Goal: Task Accomplishment & Management: Manage account settings

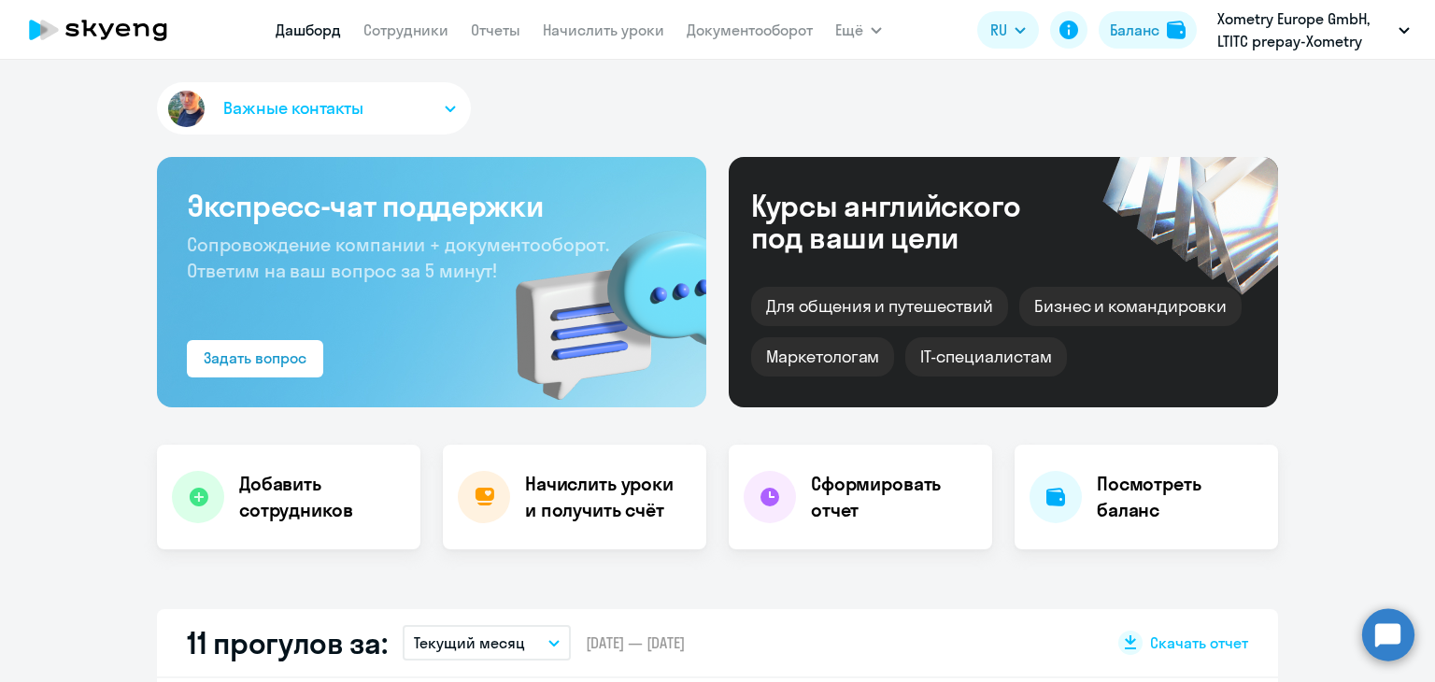
select select "30"
click at [549, 29] on link "Начислить уроки" at bounding box center [603, 30] width 121 height 19
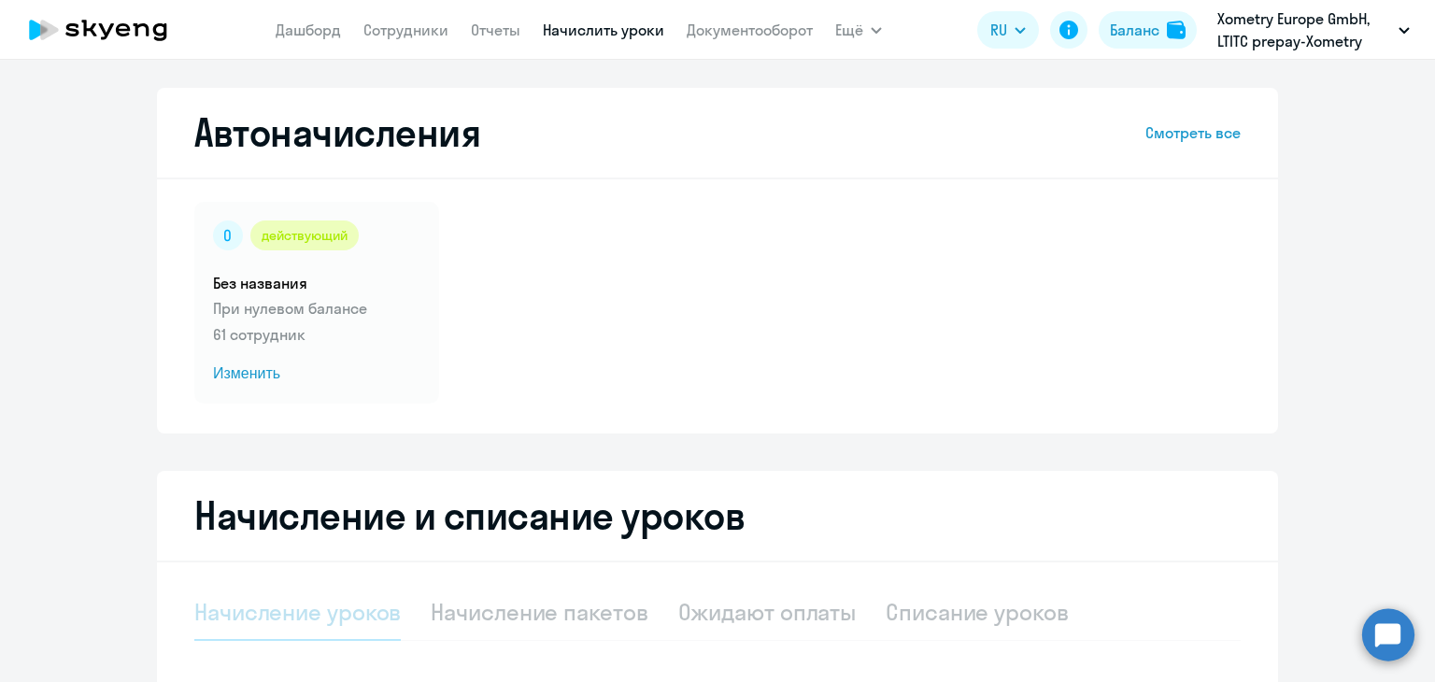
scroll to position [215, 0]
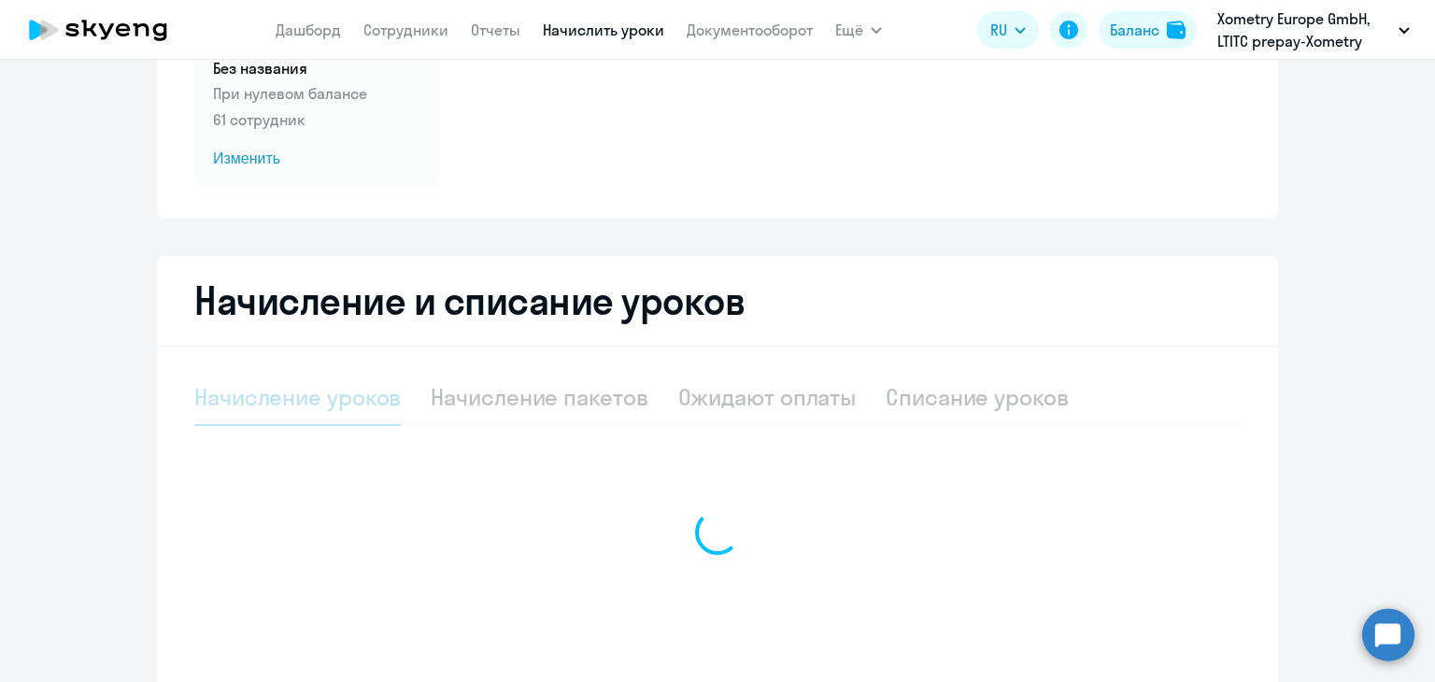
select select "10"
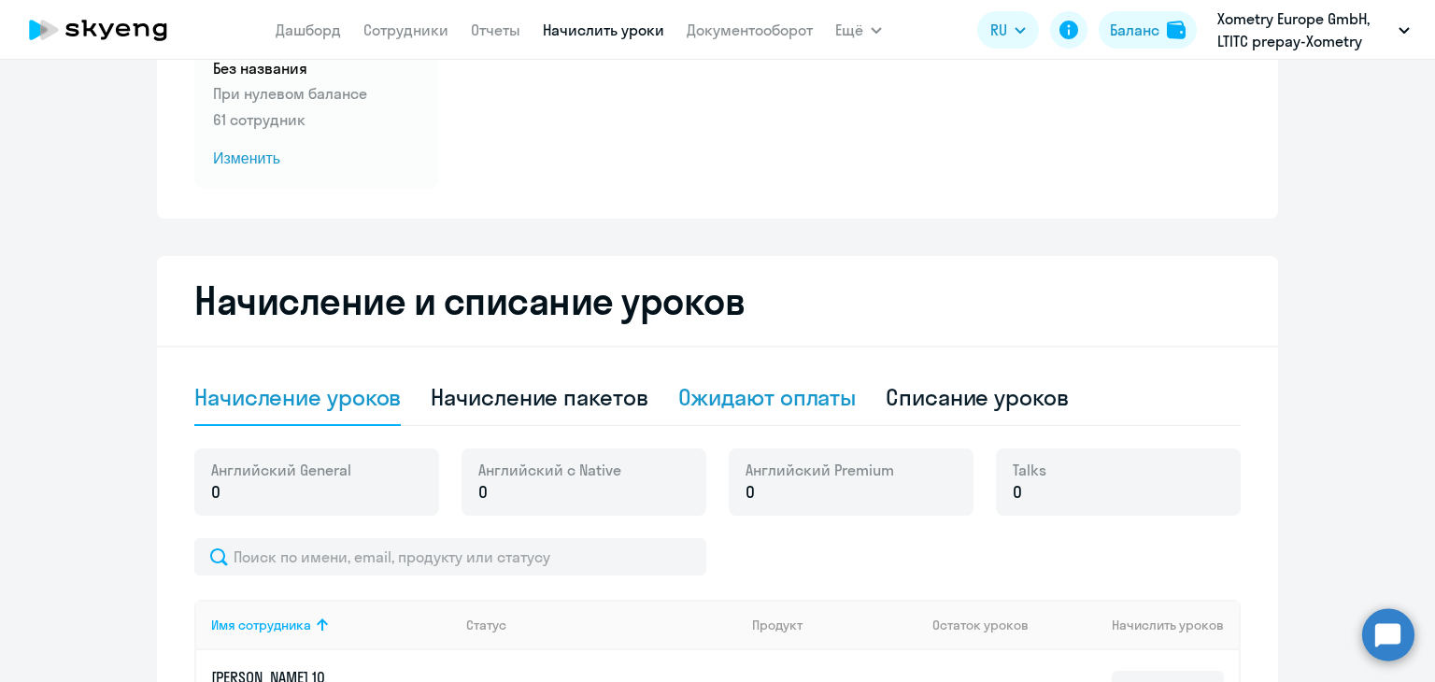
click at [747, 407] on div "Ожидают оплаты" at bounding box center [767, 397] width 178 height 30
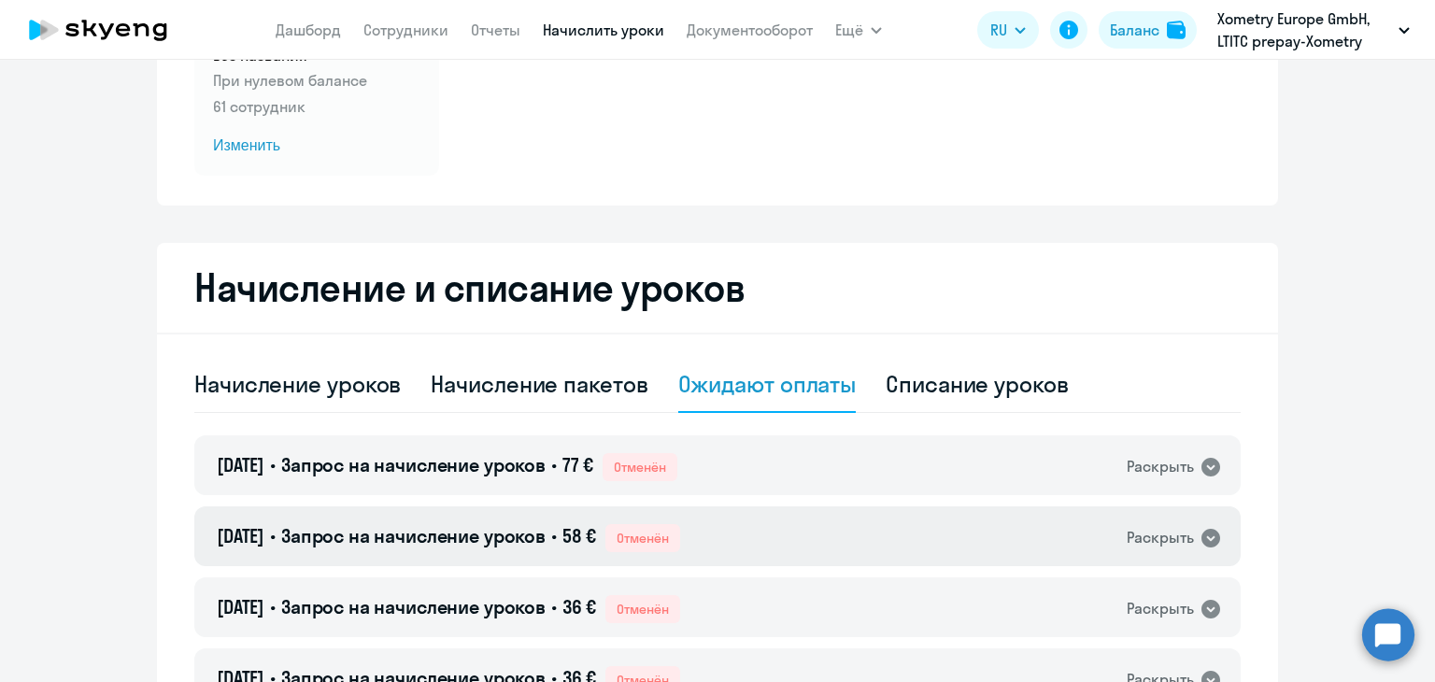
scroll to position [224, 0]
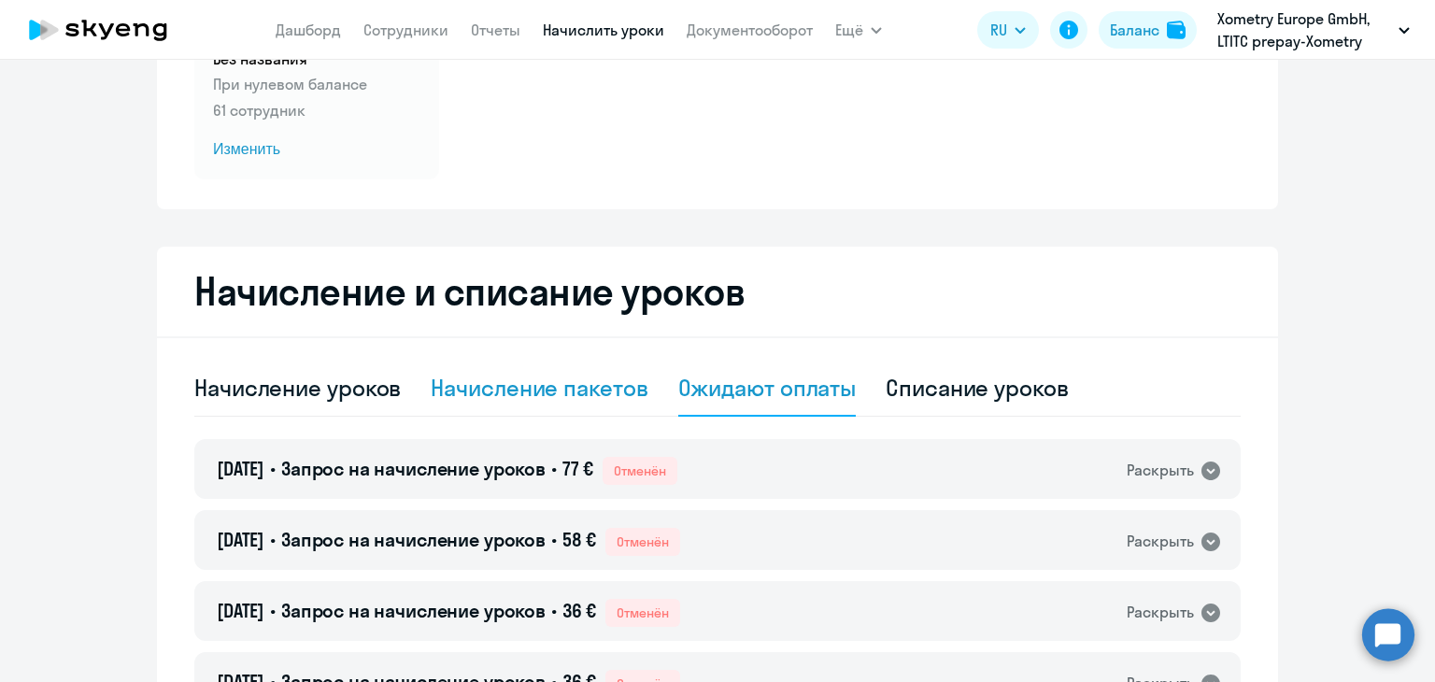
click at [578, 385] on div "Начисление пакетов" at bounding box center [539, 388] width 217 height 30
select select "10"
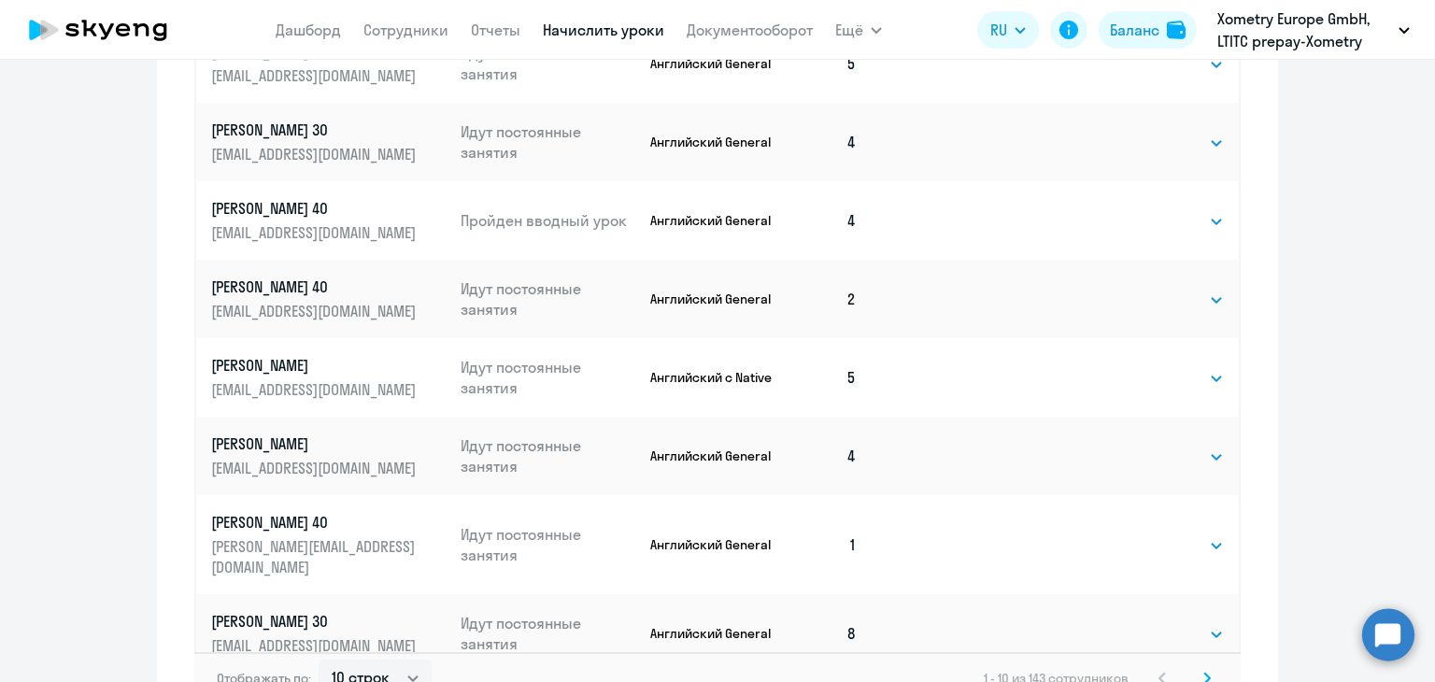
scroll to position [1202, 0]
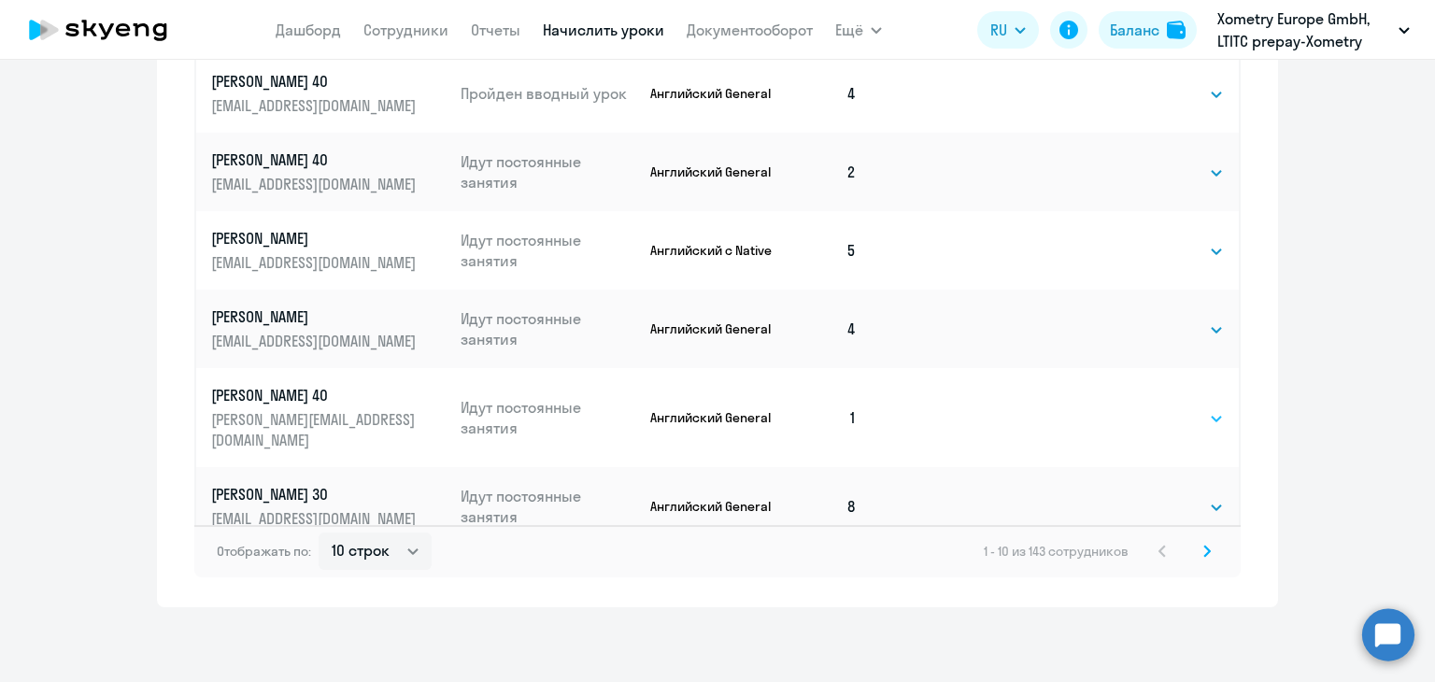
click at [1154, 407] on select "Выбрать 4 8 16 32 64" at bounding box center [1185, 418] width 77 height 22
select select "8"
click at [1147, 407] on select "Выбрать 4 8 16 32 64" at bounding box center [1185, 418] width 77 height 22
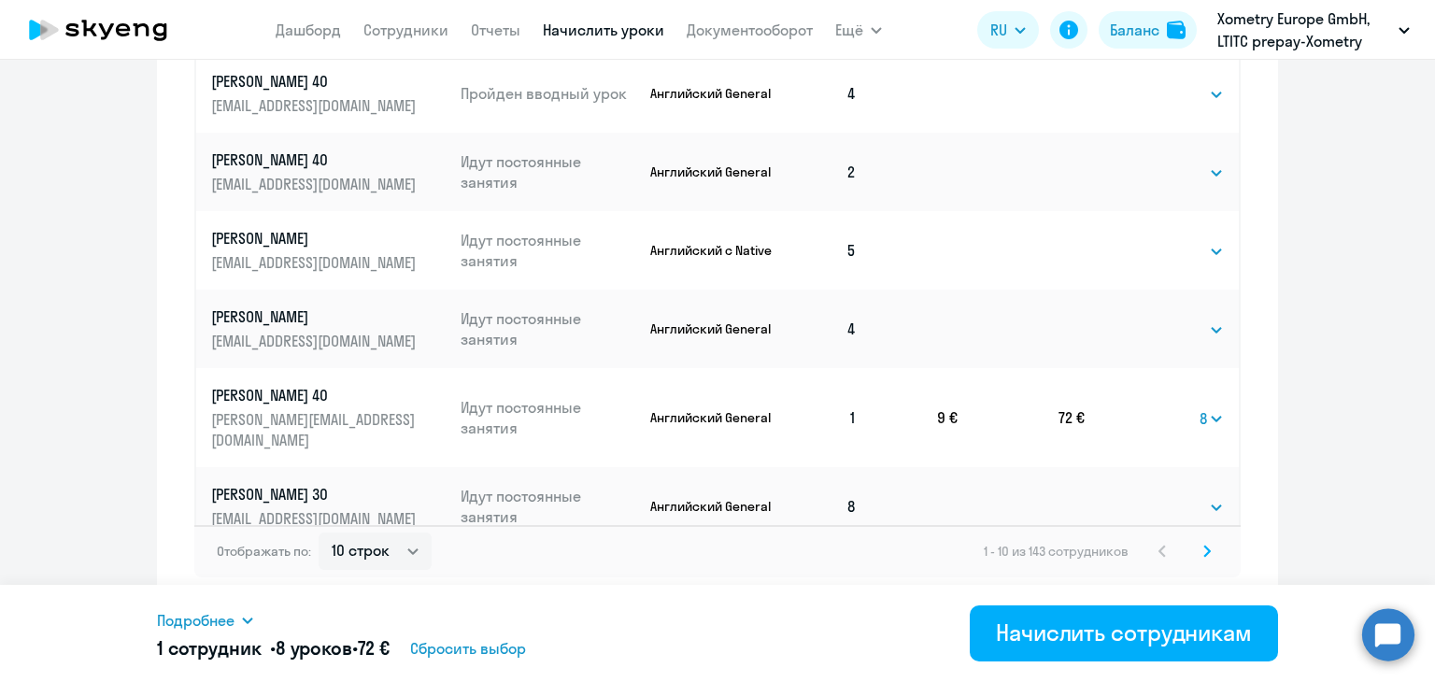
click at [1204, 553] on icon at bounding box center [1207, 551] width 7 height 13
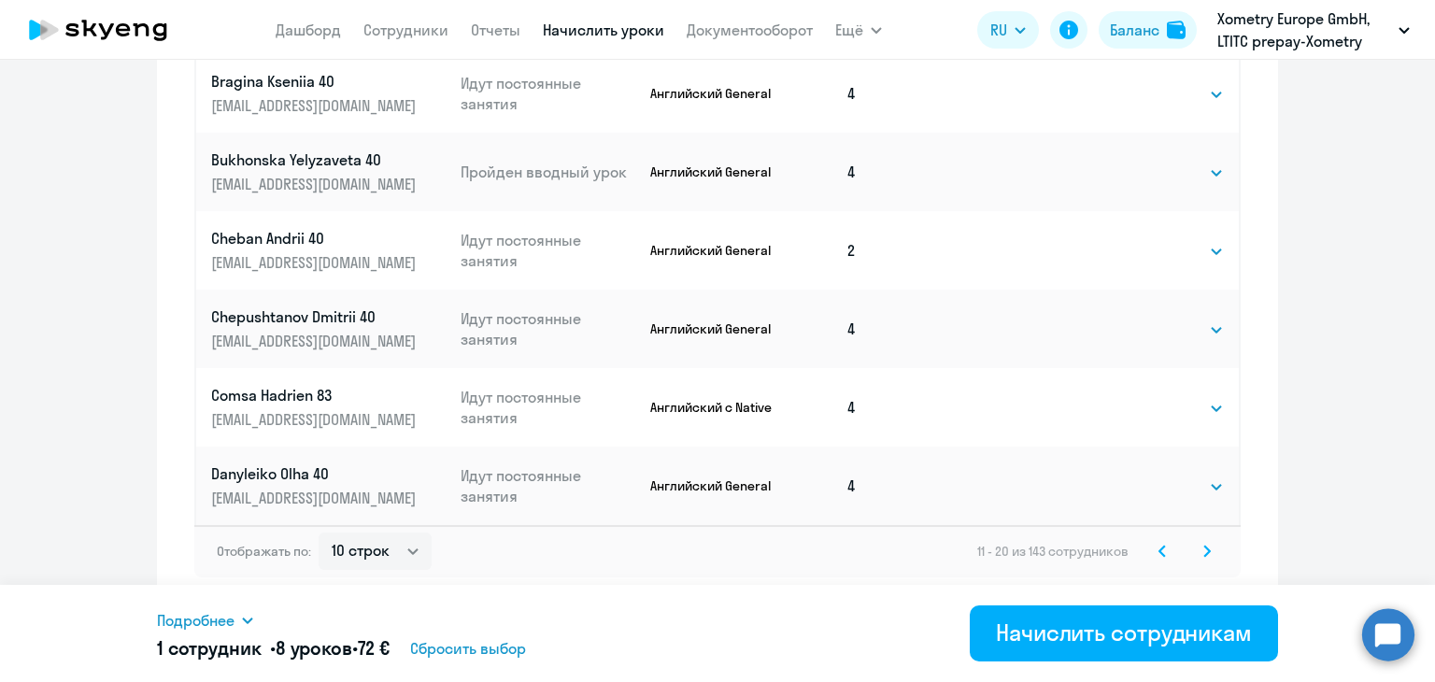
click at [1204, 546] on icon at bounding box center [1207, 551] width 7 height 13
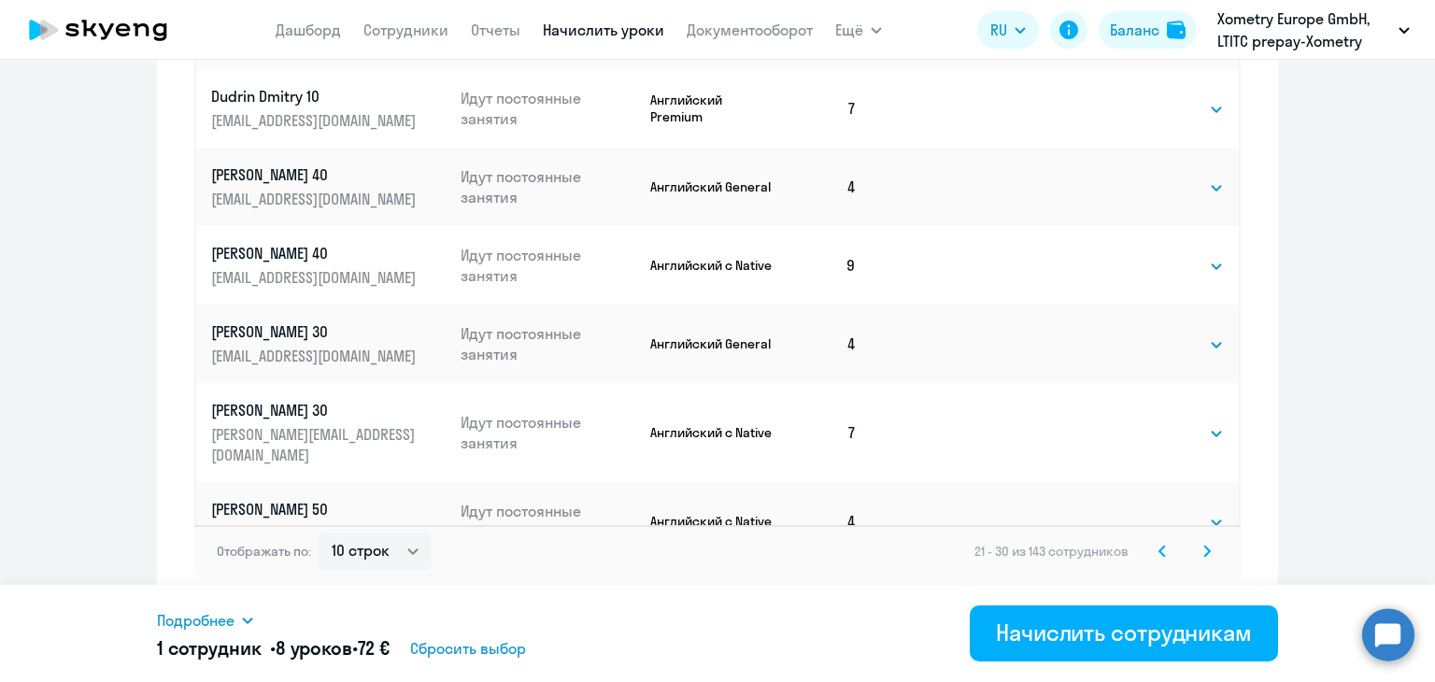
click at [1204, 547] on icon at bounding box center [1207, 551] width 7 height 13
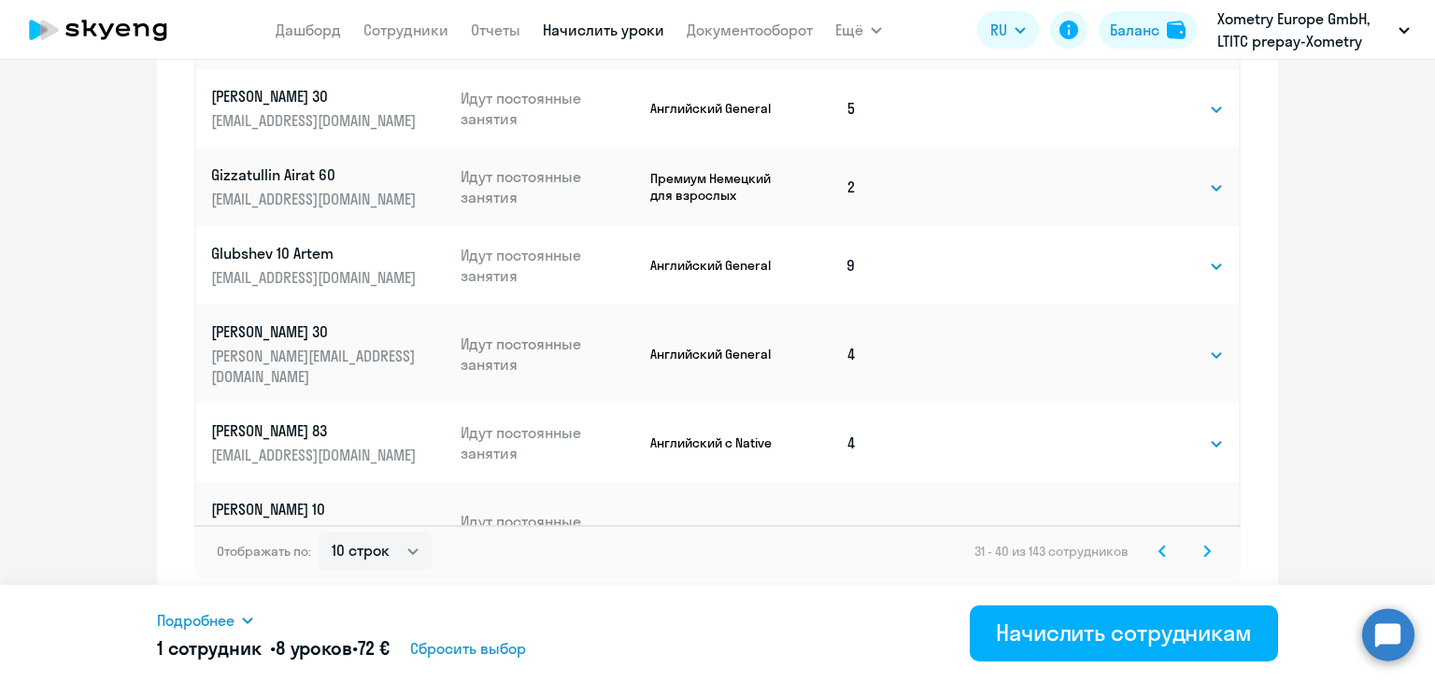
click at [1158, 521] on select "Выбрать 4 8 16 32 64" at bounding box center [1185, 532] width 77 height 22
select select "8"
click at [1147, 521] on select "Выбрать 4 8 16 32 64" at bounding box center [1185, 532] width 77 height 22
click at [1204, 550] on icon at bounding box center [1207, 551] width 7 height 13
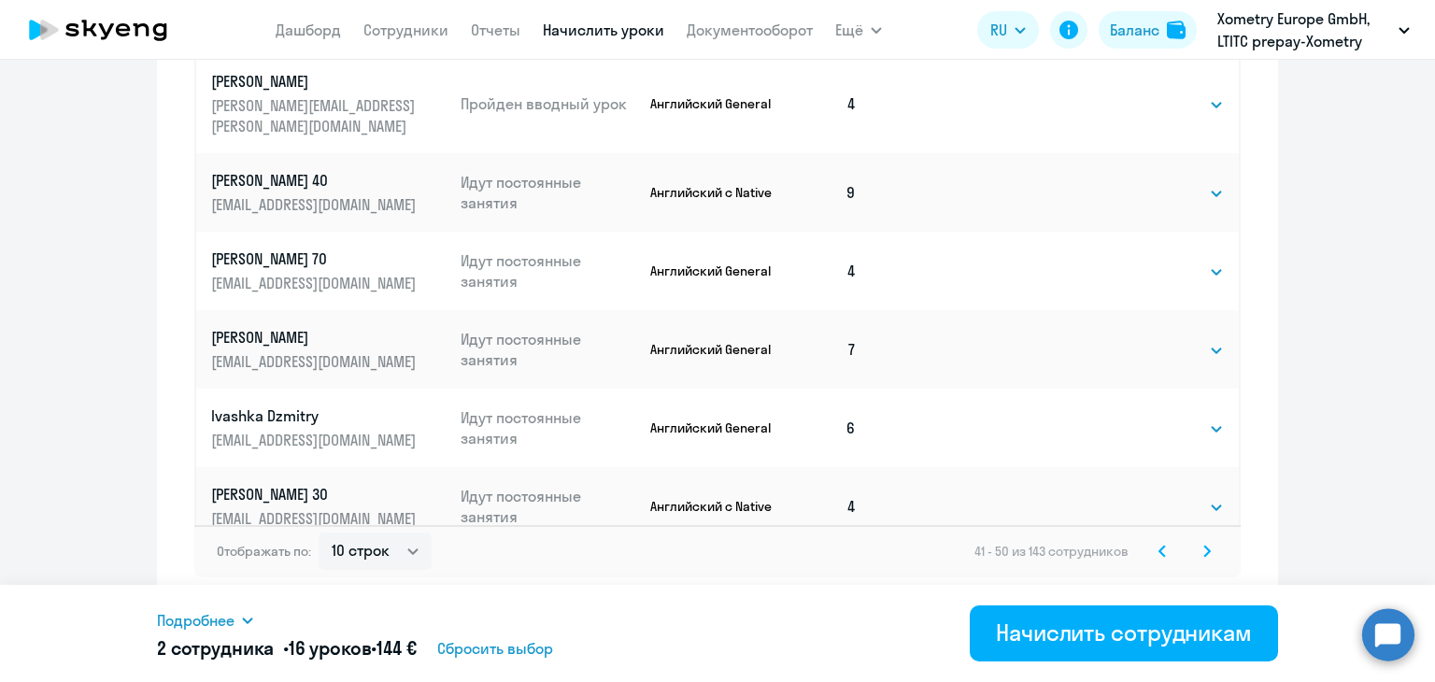
click at [1204, 546] on icon at bounding box center [1207, 551] width 7 height 13
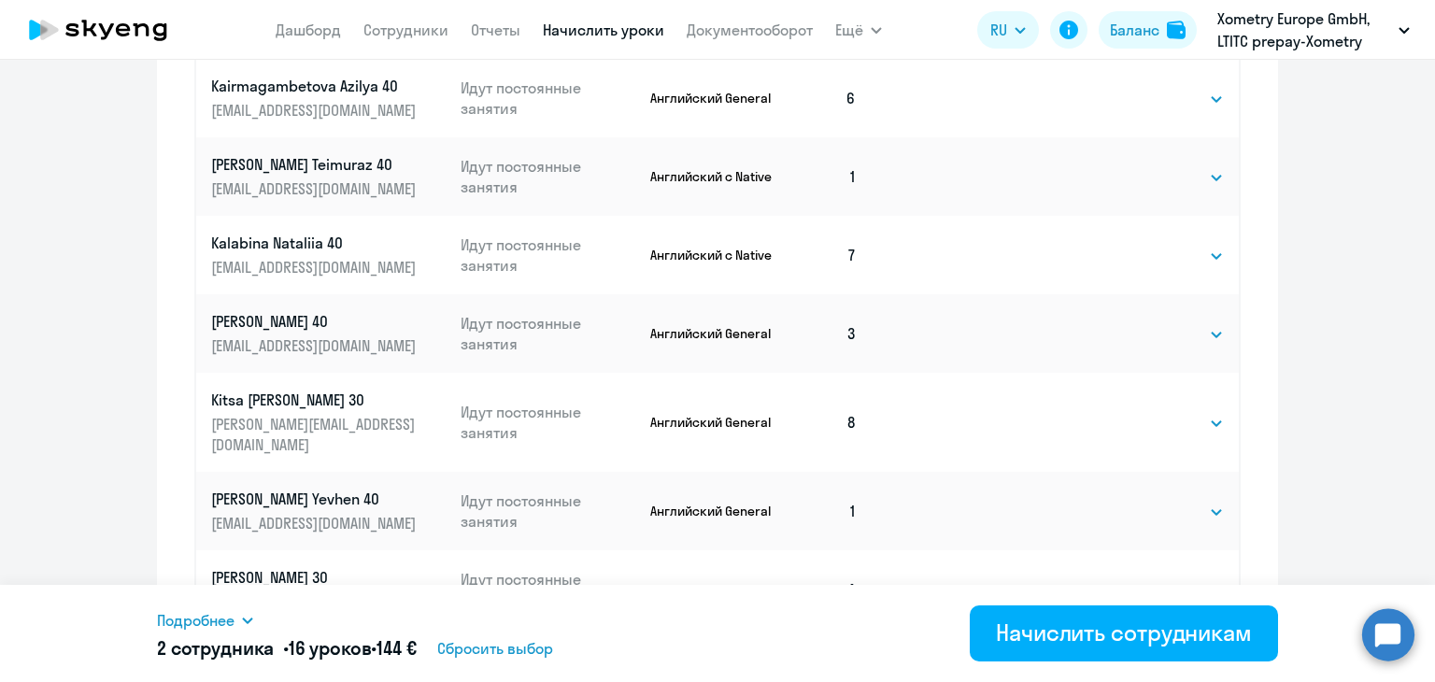
scroll to position [1010, 0]
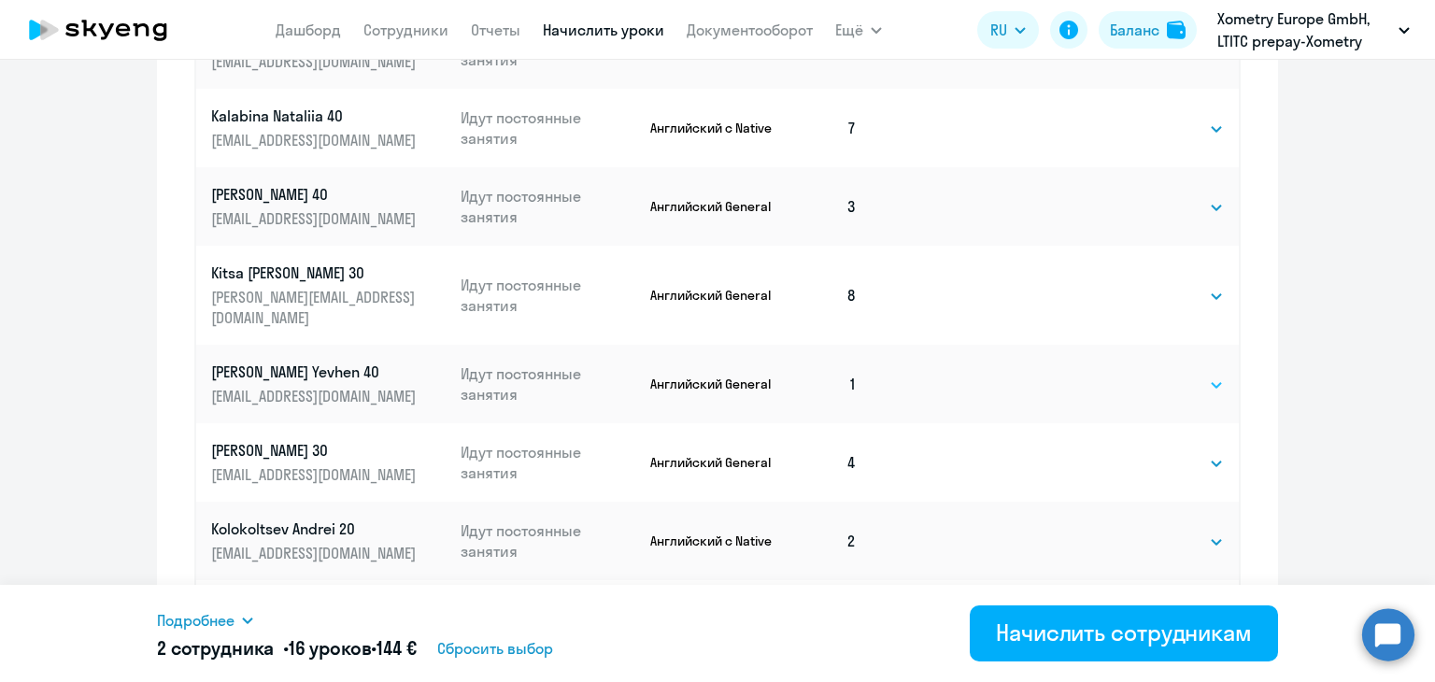
click at [1185, 374] on select "Выбрать 4 8 16 32 64" at bounding box center [1185, 385] width 77 height 22
select select "8"
click at [1147, 374] on select "Выбрать 4 8 16 32 64" at bounding box center [1185, 385] width 77 height 22
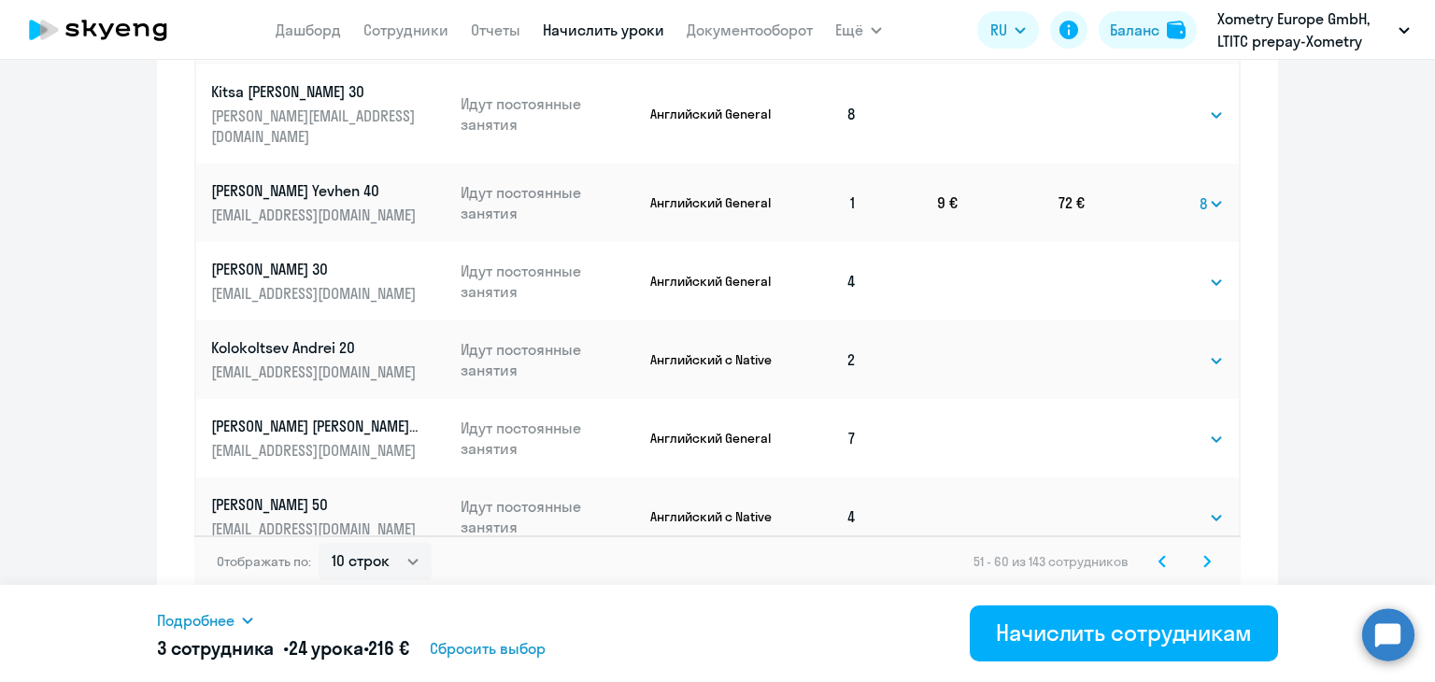
scroll to position [1202, 0]
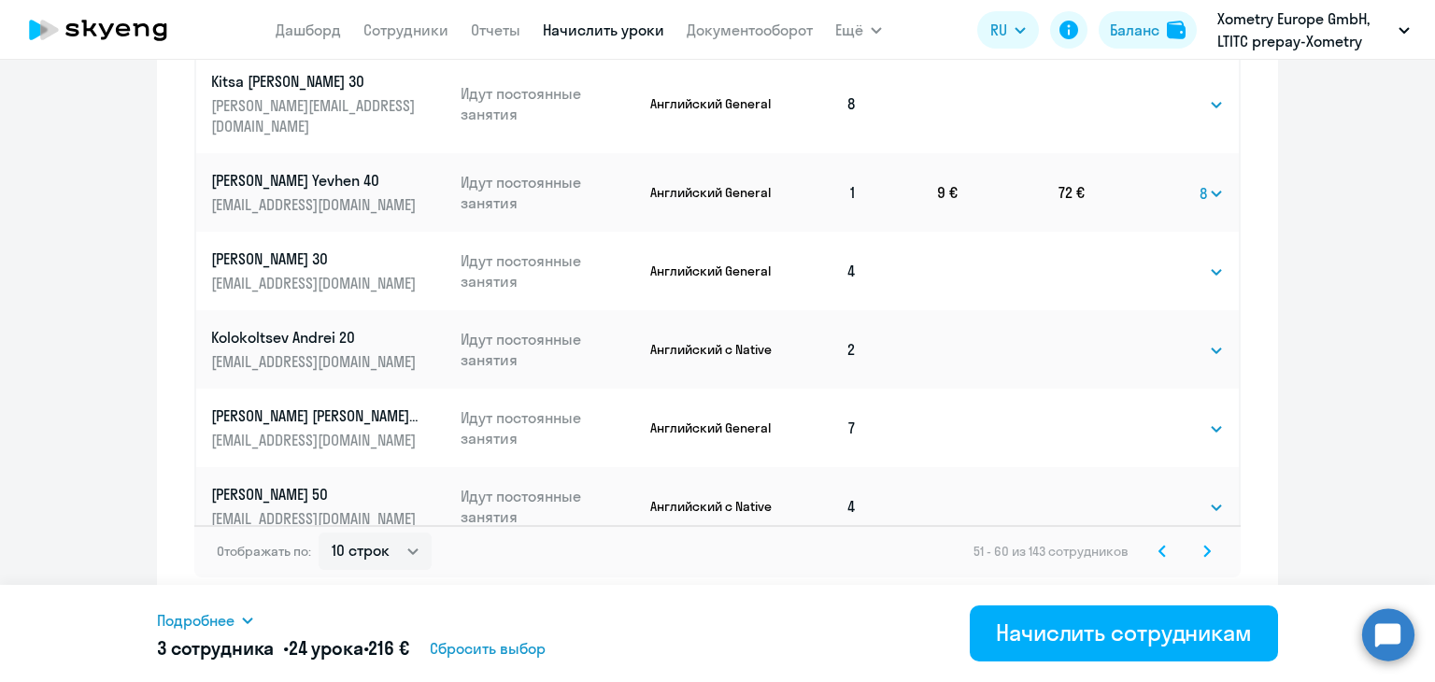
click at [1204, 558] on svg-icon at bounding box center [1207, 551] width 22 height 22
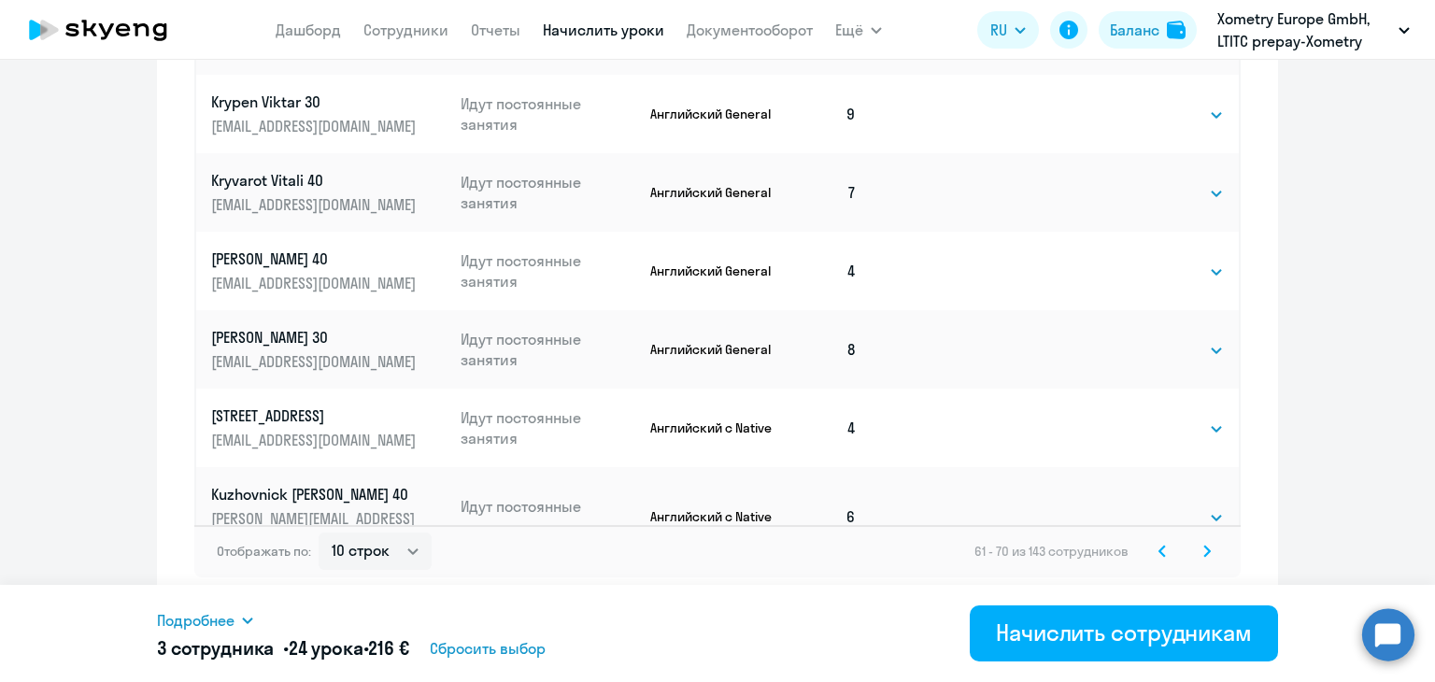
click at [1204, 553] on icon at bounding box center [1207, 551] width 7 height 13
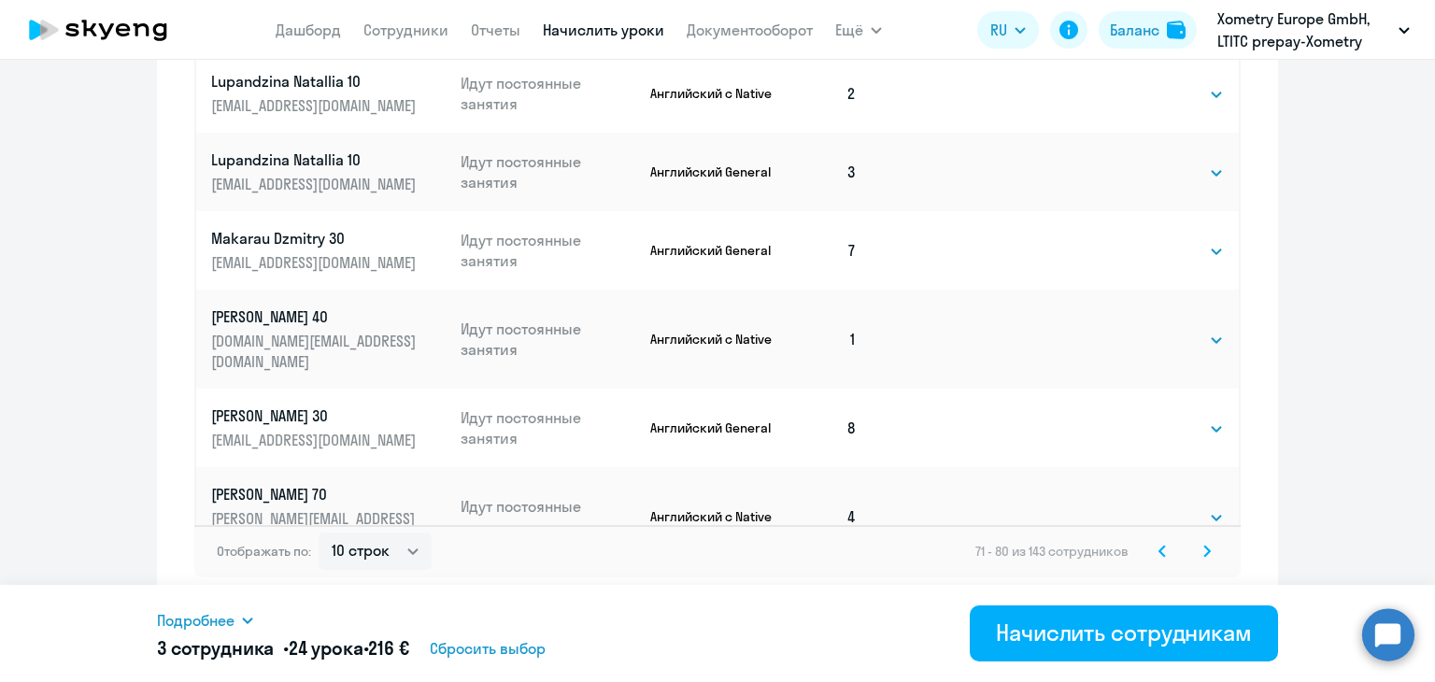
click at [1199, 543] on svg-icon at bounding box center [1207, 551] width 22 height 22
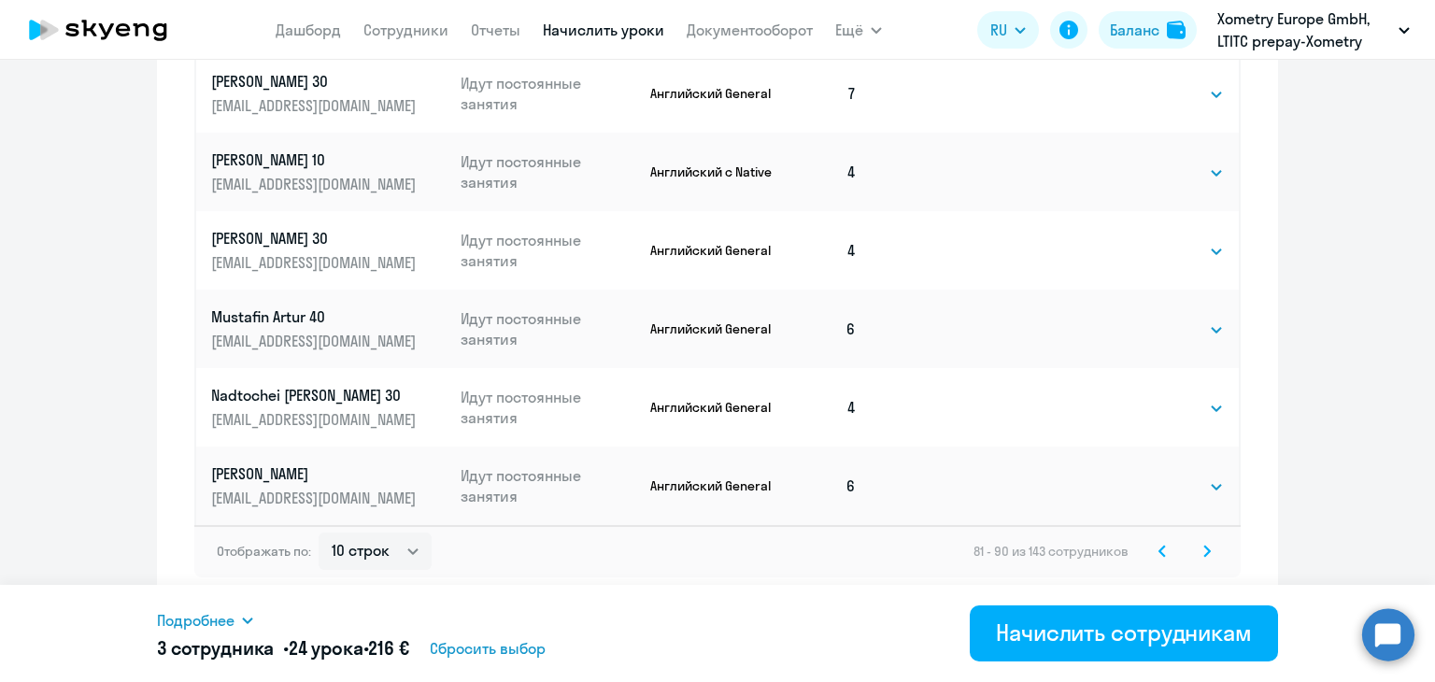
click at [1196, 550] on svg-icon at bounding box center [1207, 551] width 22 height 22
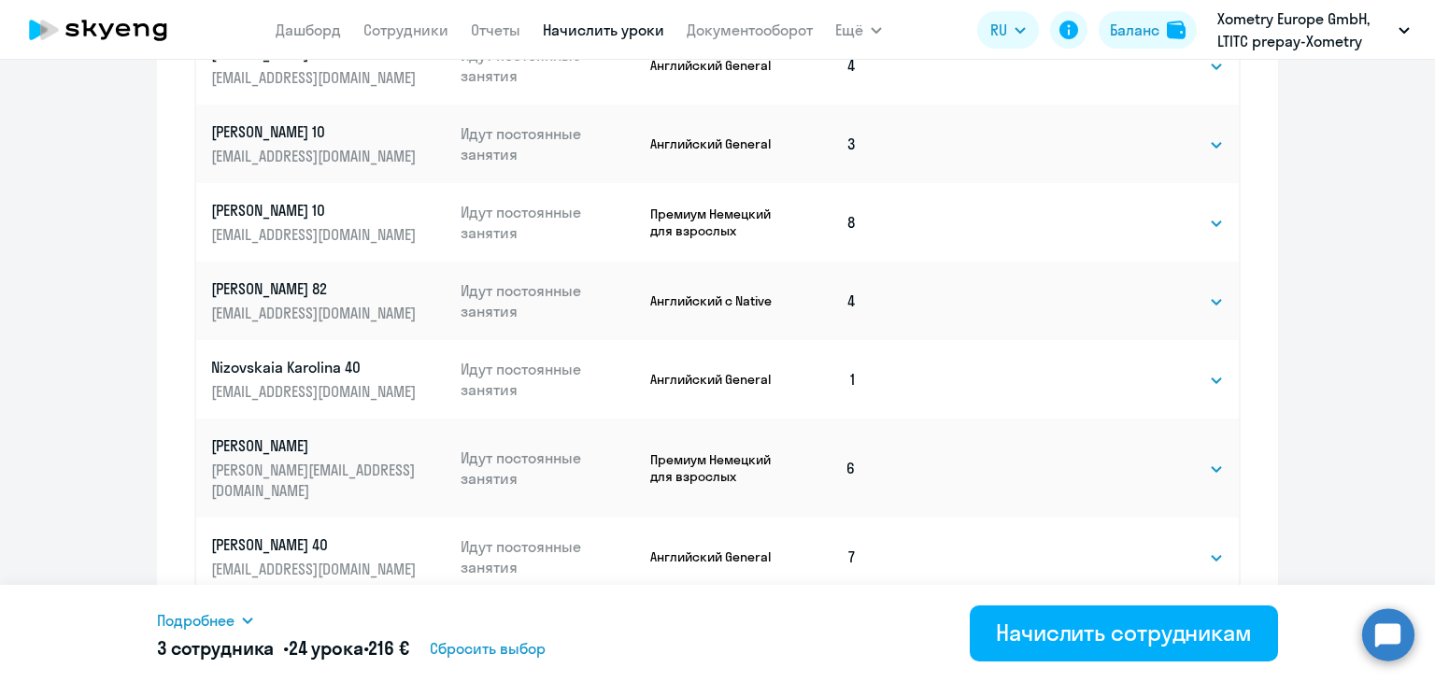
scroll to position [905, 0]
click at [1147, 389] on select "Выбрать 4 8 16 32 64" at bounding box center [1185, 380] width 77 height 22
select select "8"
click at [1147, 374] on select "Выбрать 4 8 16 32 64" at bounding box center [1185, 380] width 77 height 22
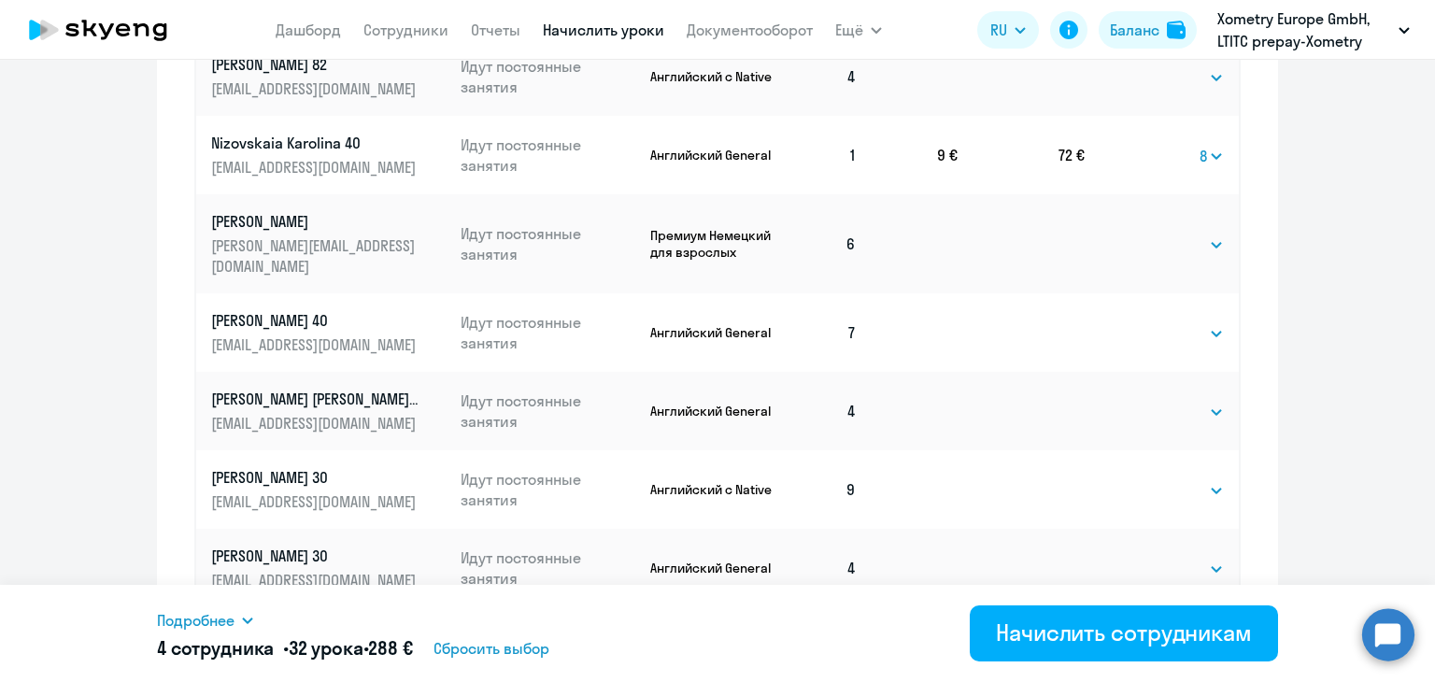
scroll to position [1202, 0]
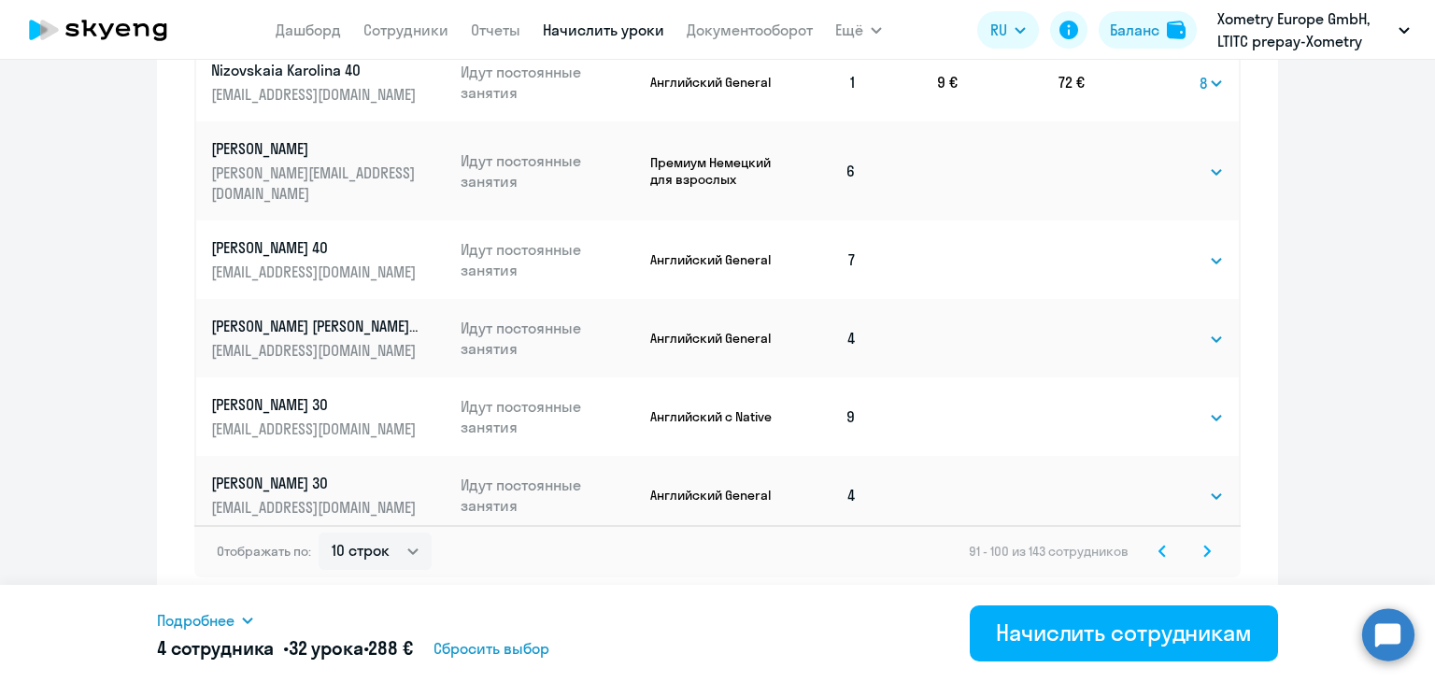
click at [1204, 549] on icon at bounding box center [1207, 551] width 7 height 13
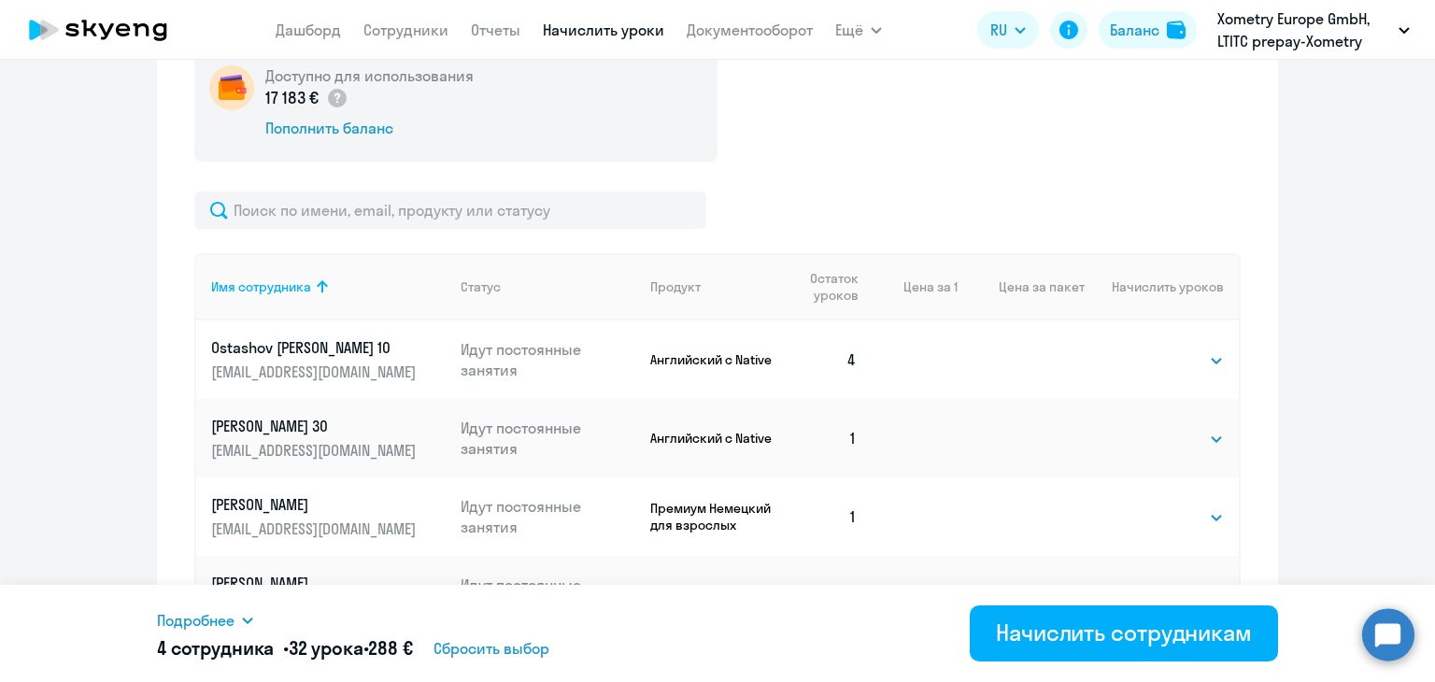
scroll to position [758, 0]
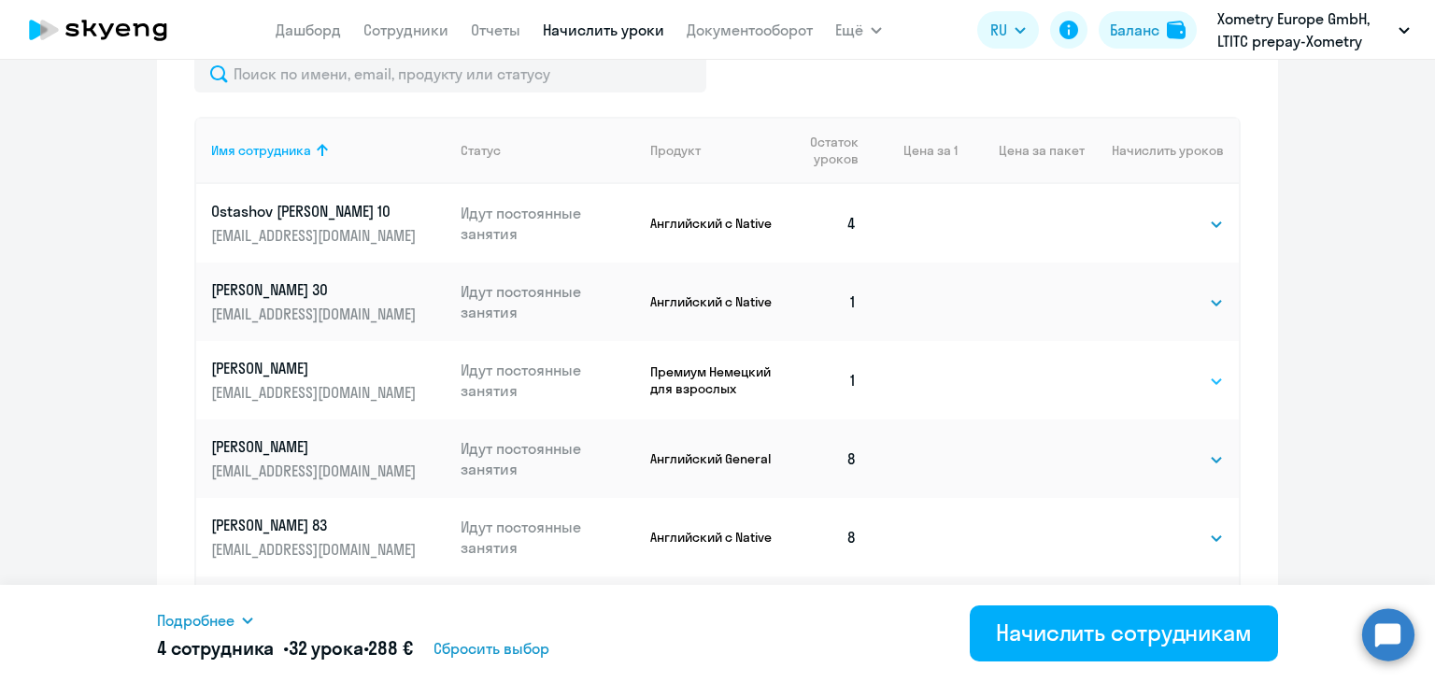
click at [1163, 373] on select "Выбрать 4 8 16 32 64" at bounding box center [1185, 381] width 77 height 22
select select "8"
click at [1147, 370] on select "Выбрать 4 8 16 32 64" at bounding box center [1185, 381] width 77 height 22
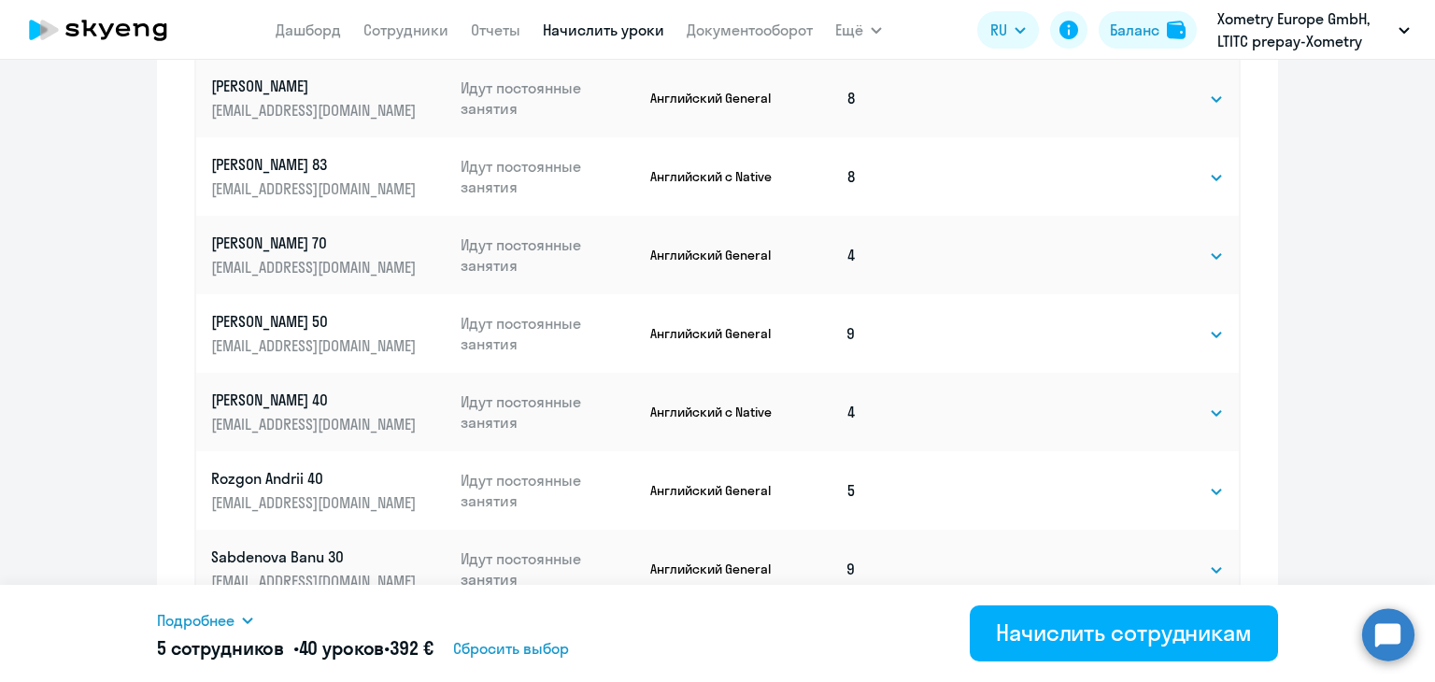
scroll to position [1202, 0]
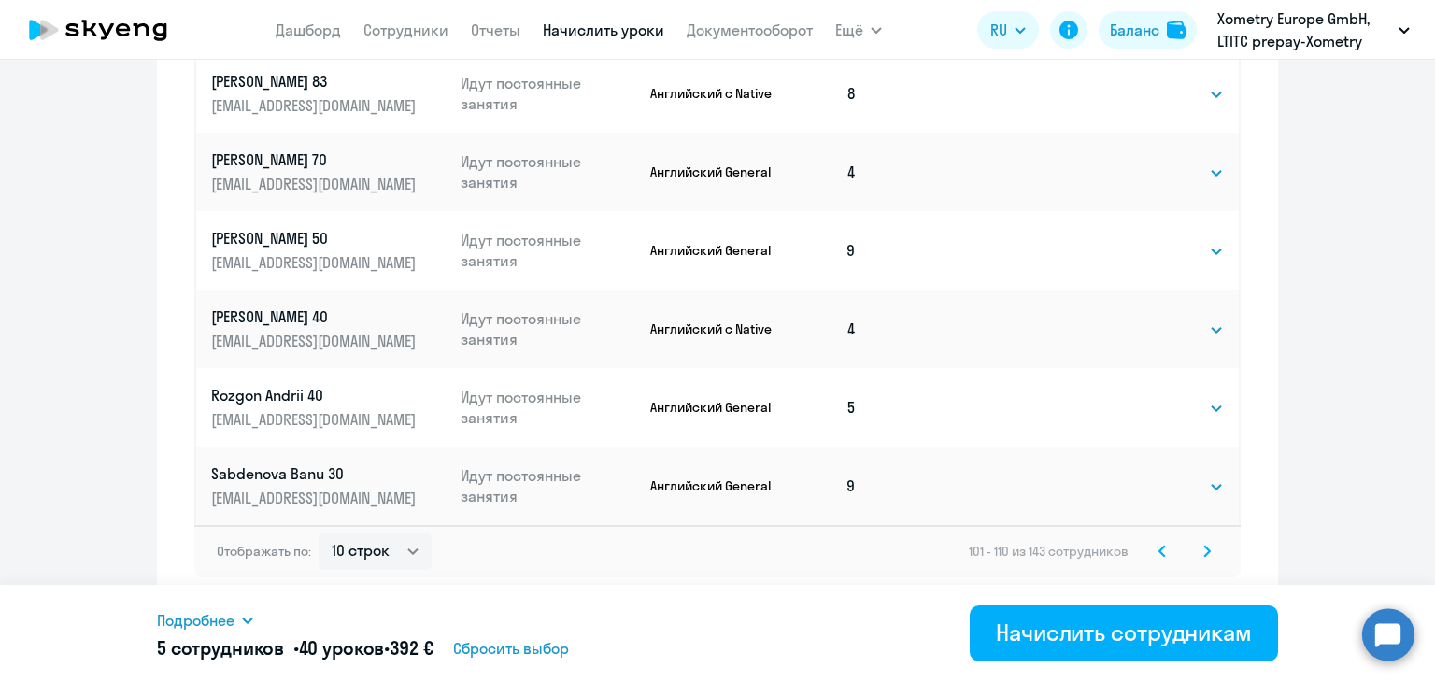
click at [1200, 557] on svg-icon at bounding box center [1207, 551] width 22 height 22
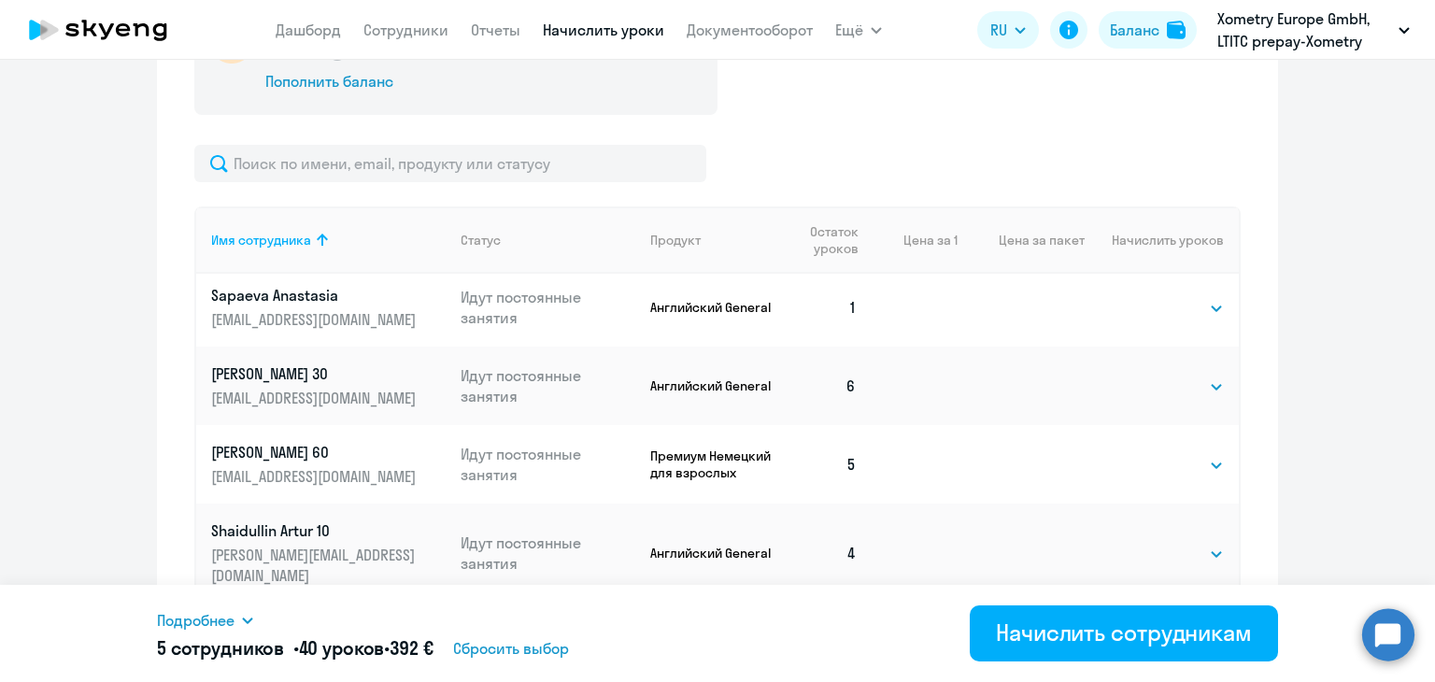
scroll to position [680, 0]
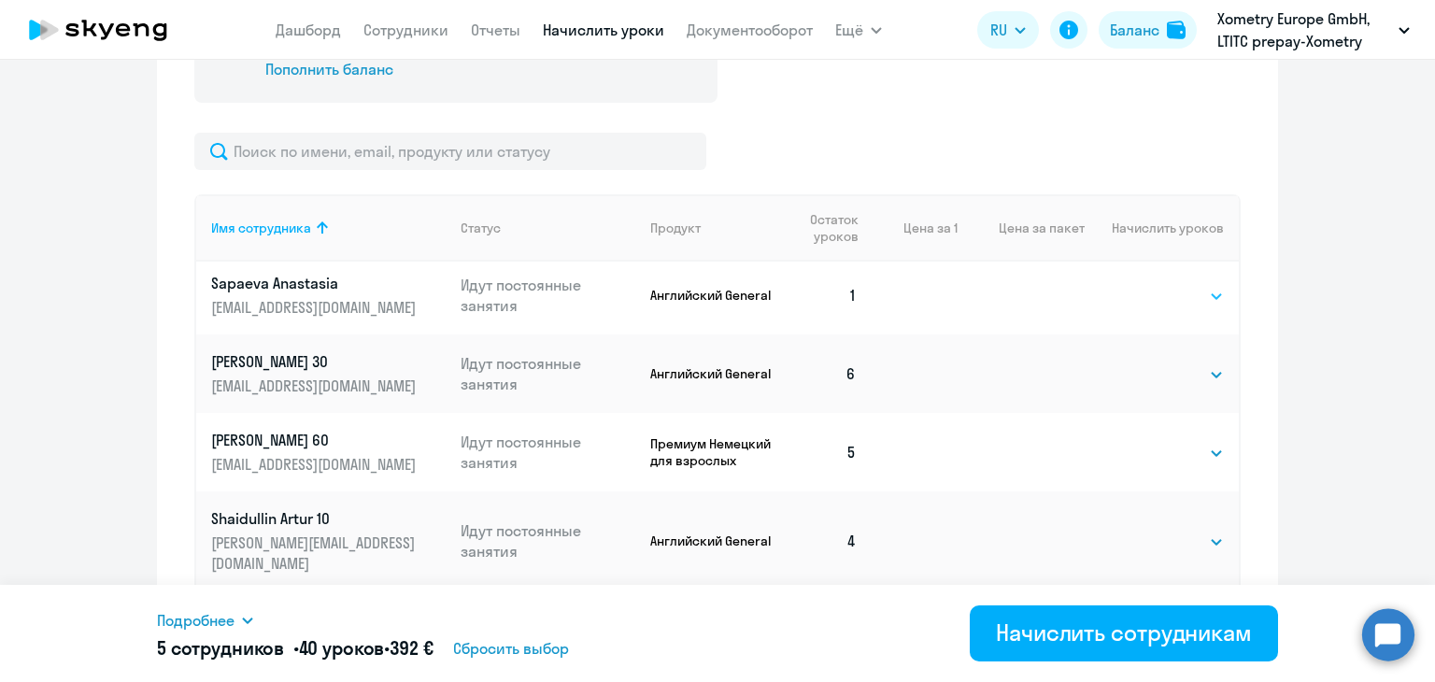
click at [1170, 298] on select "Выбрать 4 8 16 32 64" at bounding box center [1185, 296] width 77 height 22
select select "8"
click at [1147, 285] on select "Выбрать 4 8 16 32 64" at bounding box center [1185, 296] width 77 height 22
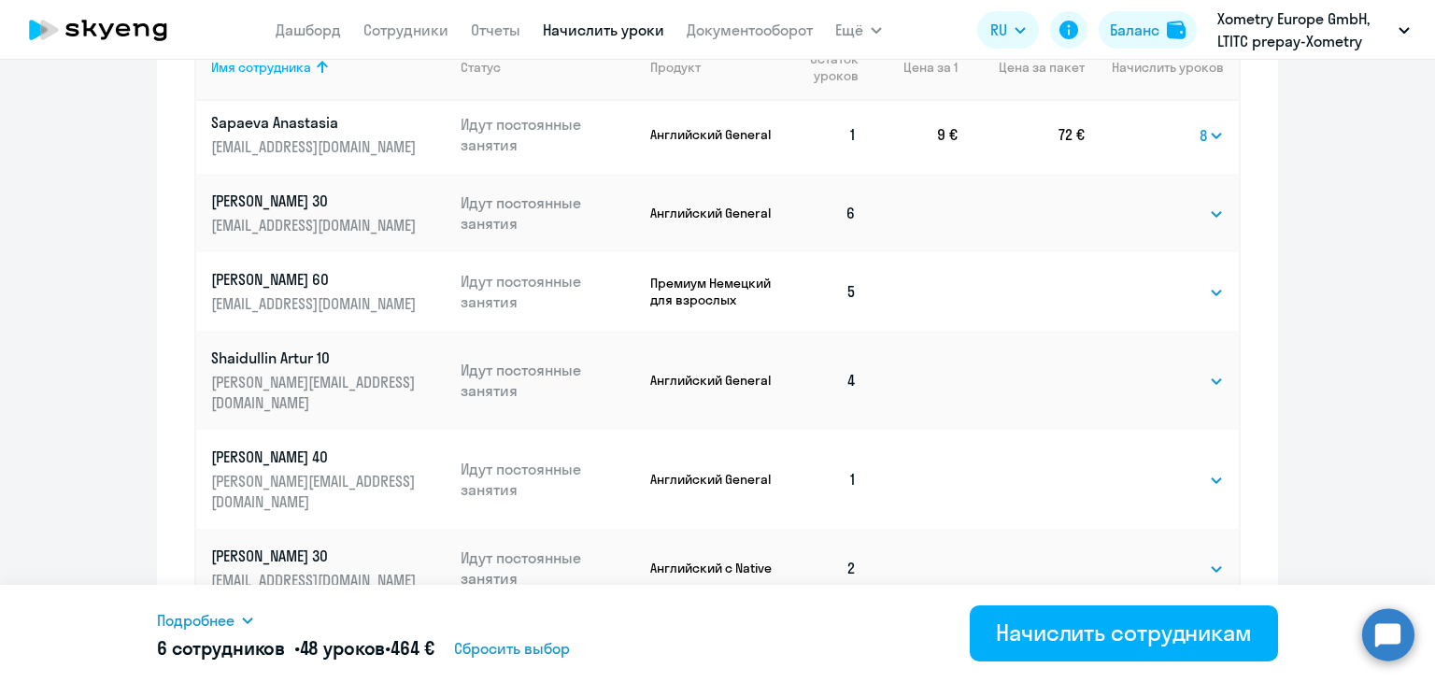
scroll to position [1009, 0]
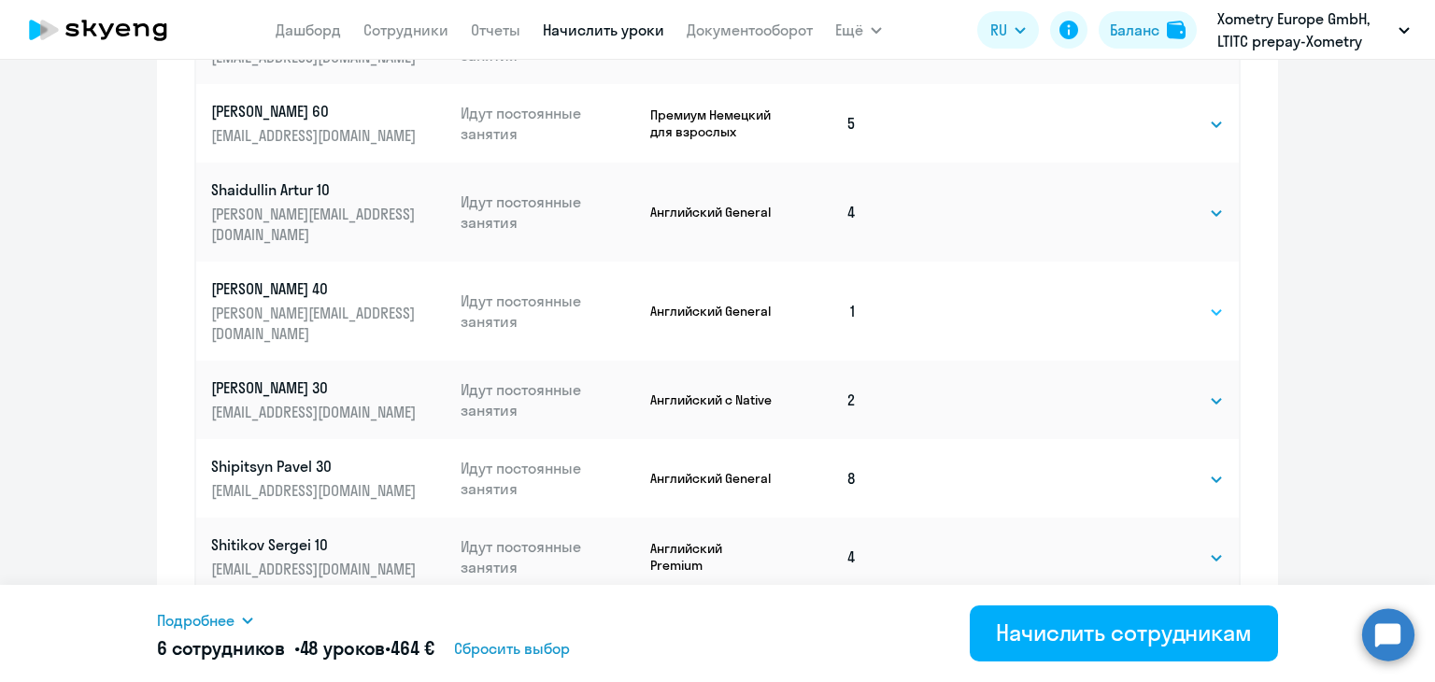
click at [1155, 301] on select "Выбрать 4 8 16 32 64" at bounding box center [1185, 312] width 77 height 22
select select "8"
click at [1147, 301] on select "Выбрать 4 8 16 32 64" at bounding box center [1185, 312] width 77 height 22
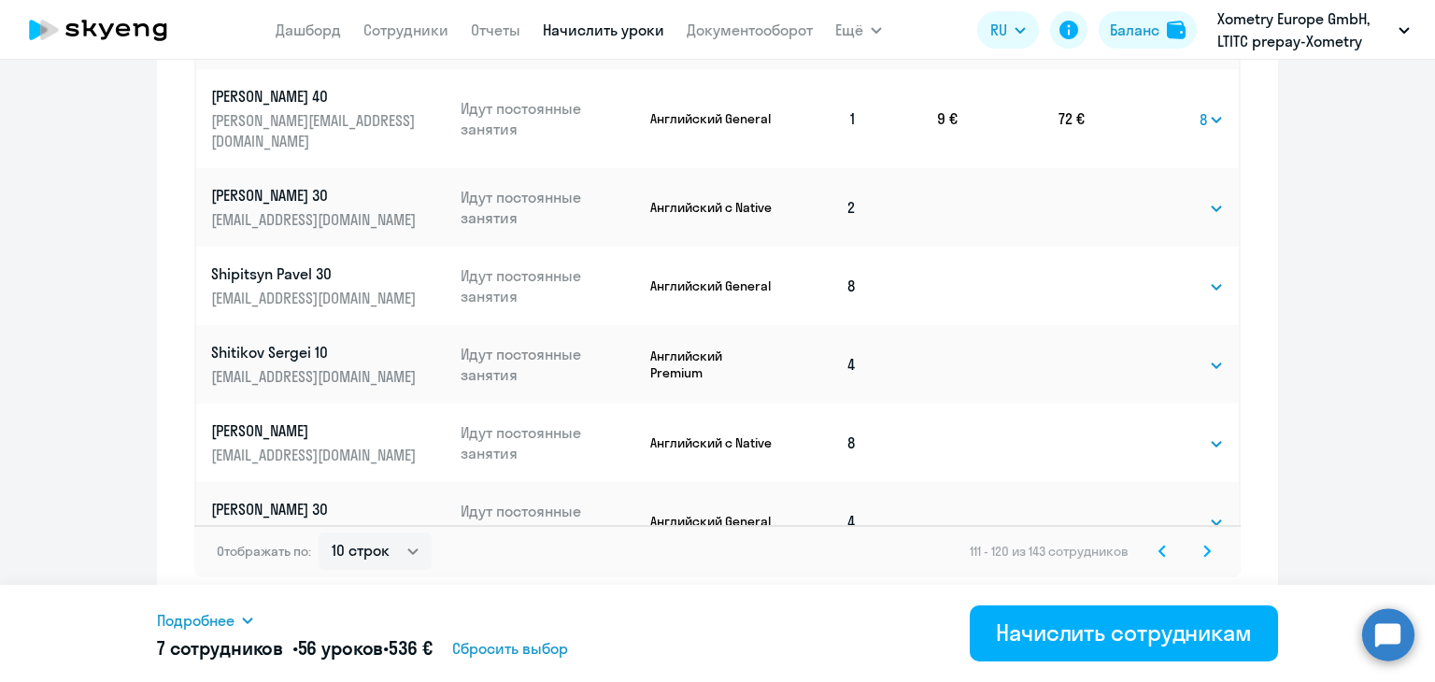
scroll to position [1202, 0]
click at [1204, 554] on icon at bounding box center [1207, 551] width 6 height 10
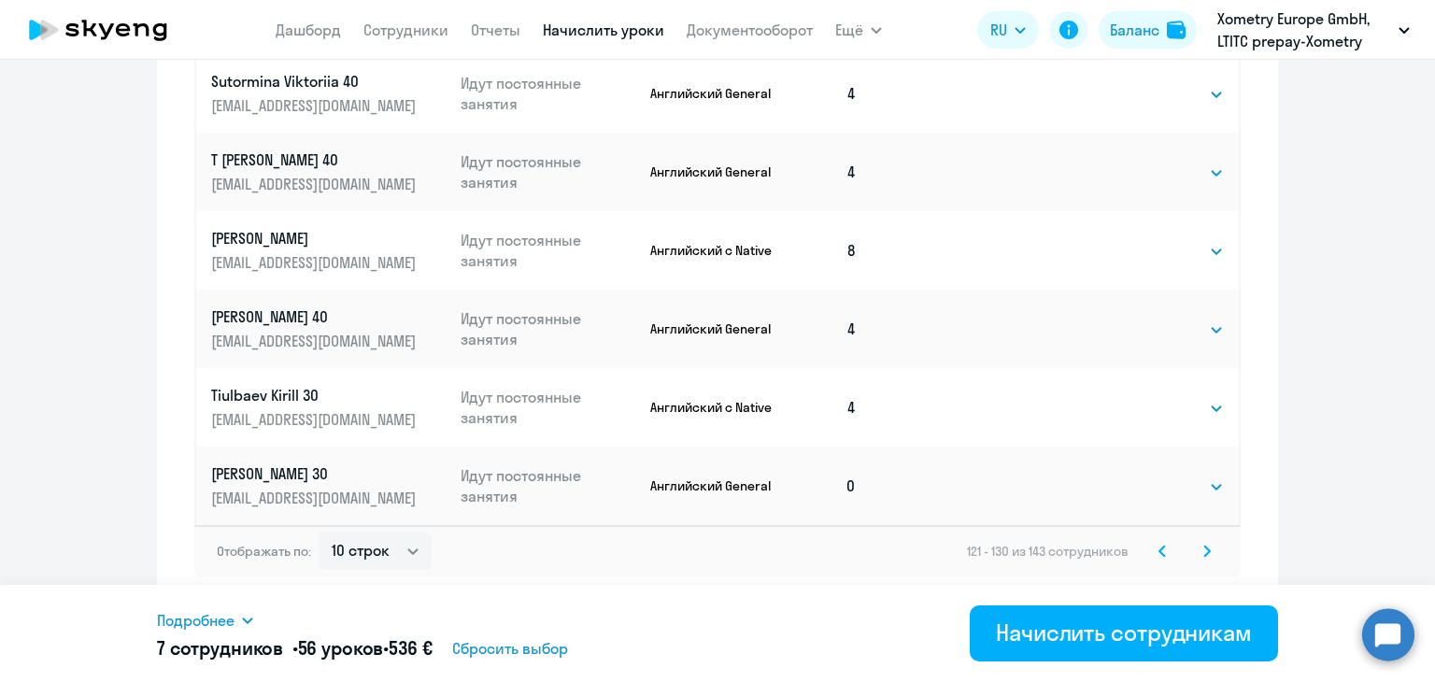
click at [1162, 500] on td "Выбрать 4 8 16 32 64 Выбрать" at bounding box center [1162, 486] width 154 height 78
click at [1162, 494] on select "Выбрать 4 8 16 32 64" at bounding box center [1185, 487] width 77 height 22
select select "8"
click at [1147, 476] on select "Выбрать 4 8 16 32 64" at bounding box center [1185, 487] width 77 height 22
click at [1204, 557] on icon at bounding box center [1207, 551] width 7 height 13
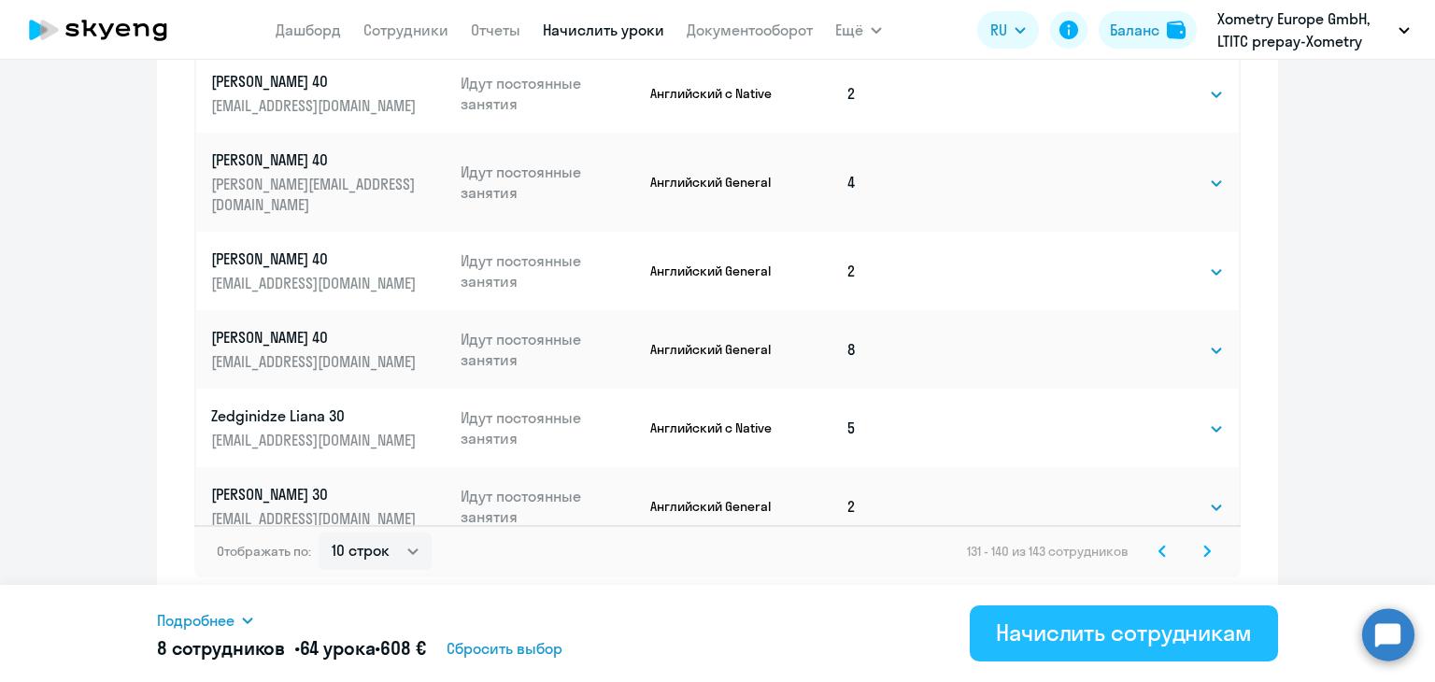
click at [1104, 616] on button "Начислить сотрудникам" at bounding box center [1124, 634] width 308 height 56
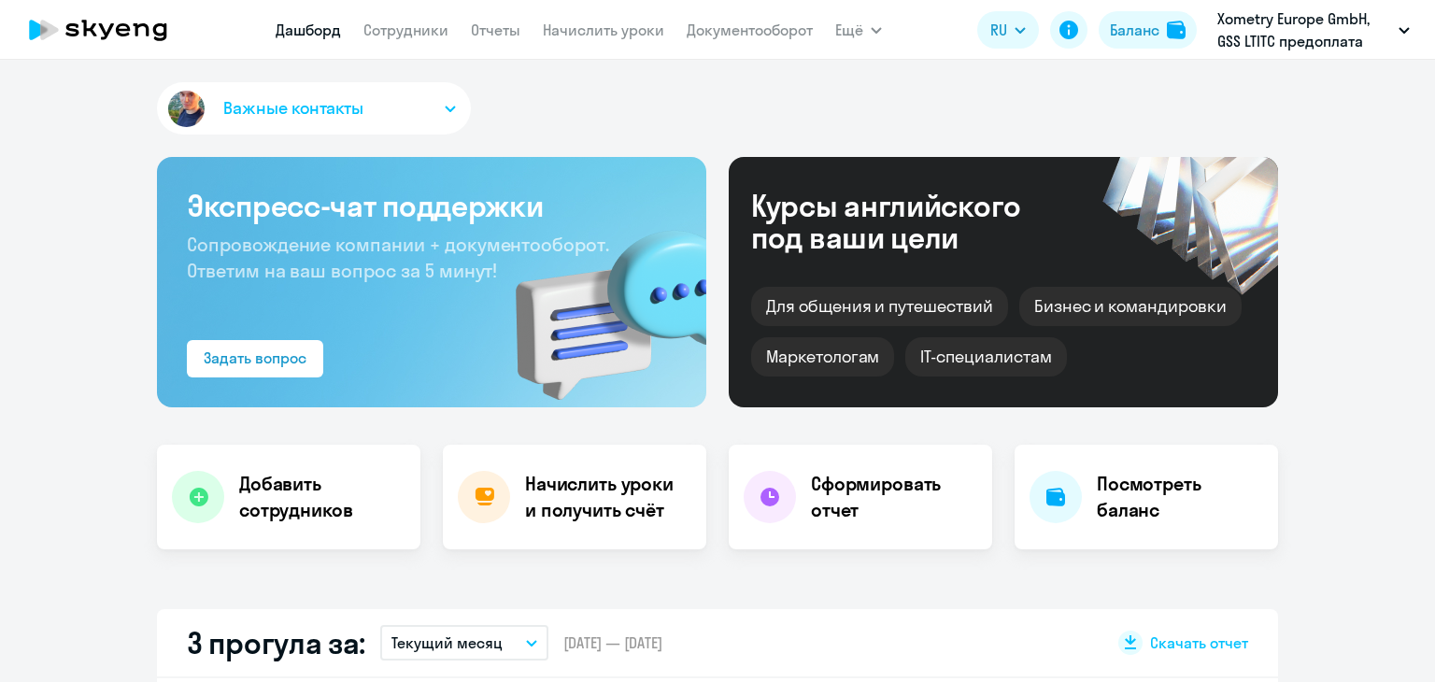
select select "30"
click at [623, 32] on link "Начислить уроки" at bounding box center [603, 30] width 121 height 19
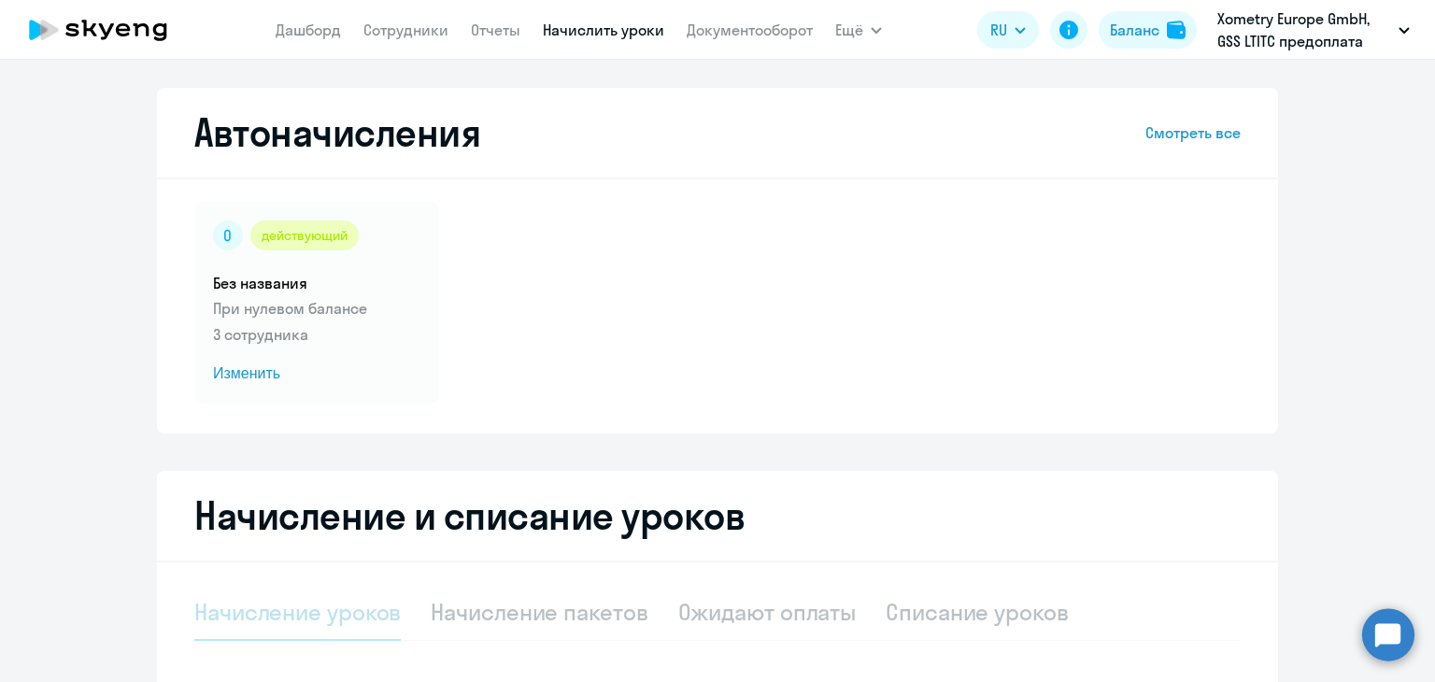
select select "10"
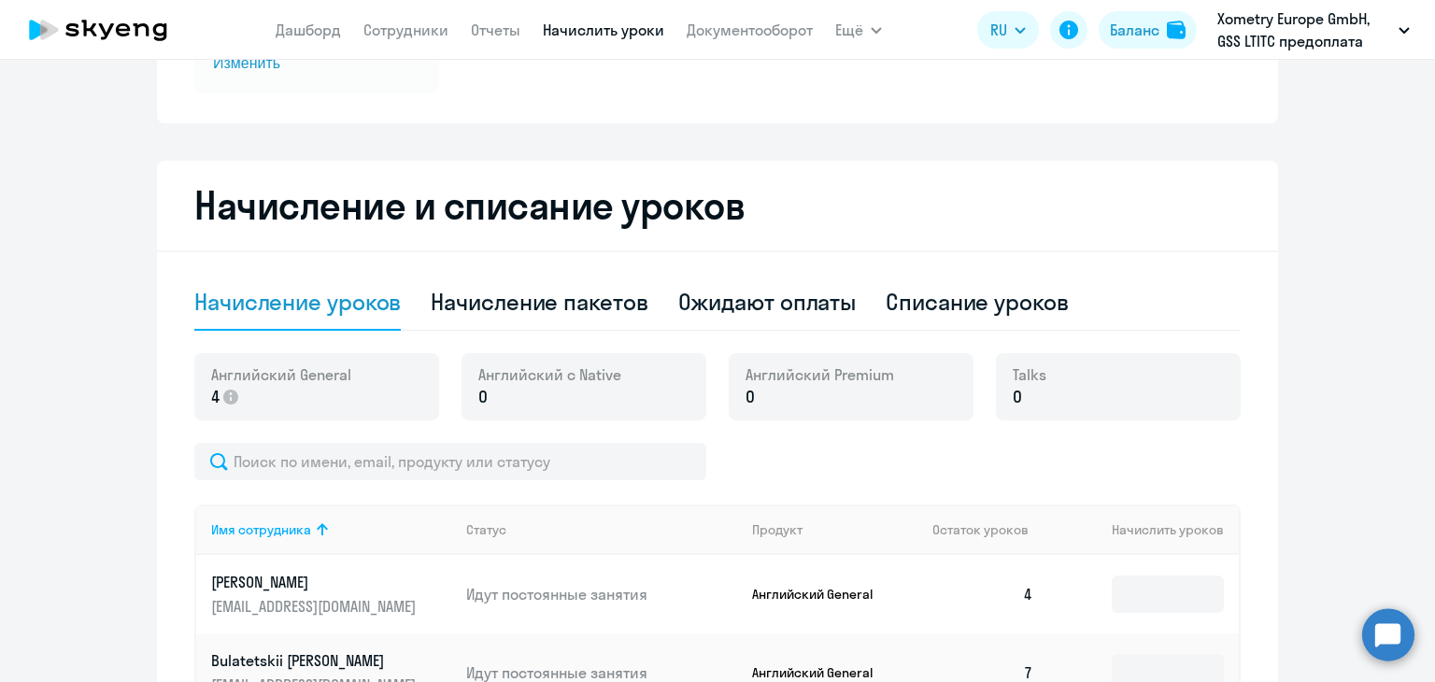
scroll to position [310, 0]
click at [538, 298] on div "Начисление пакетов" at bounding box center [539, 302] width 217 height 30
select select "10"
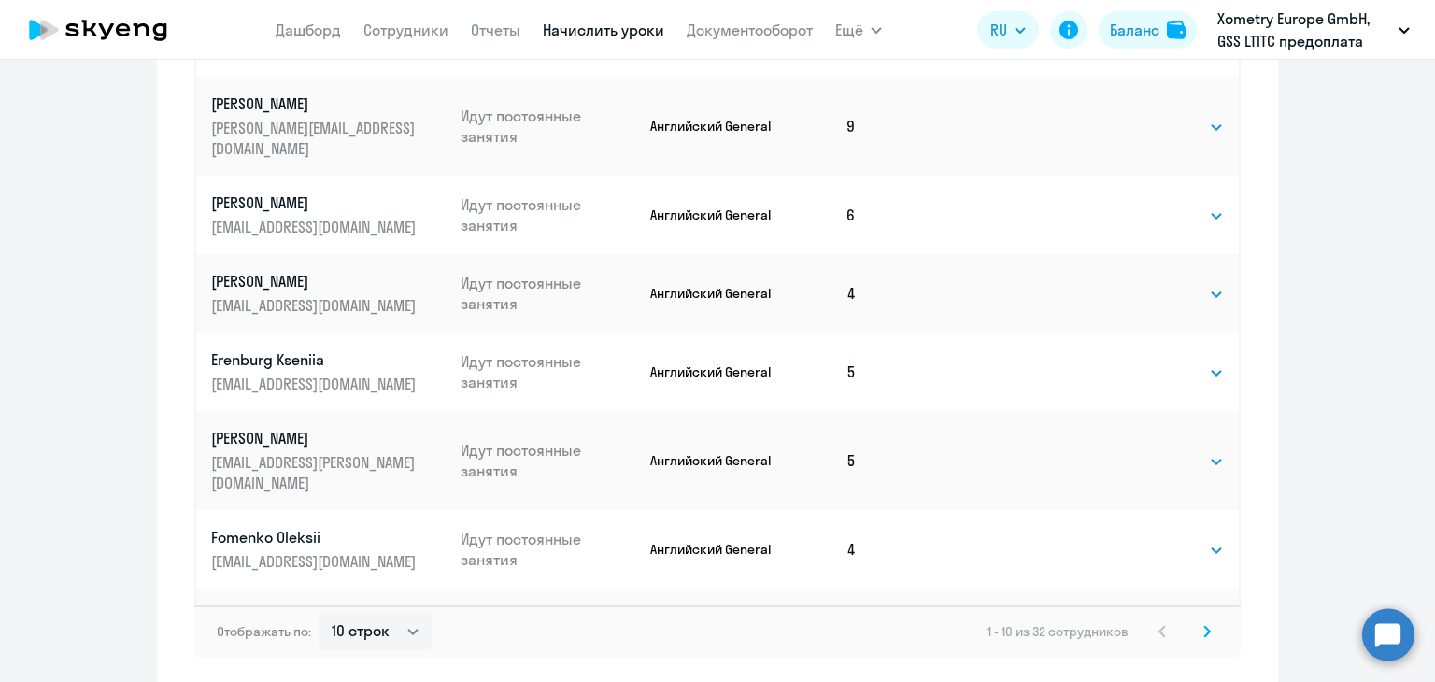
scroll to position [1202, 0]
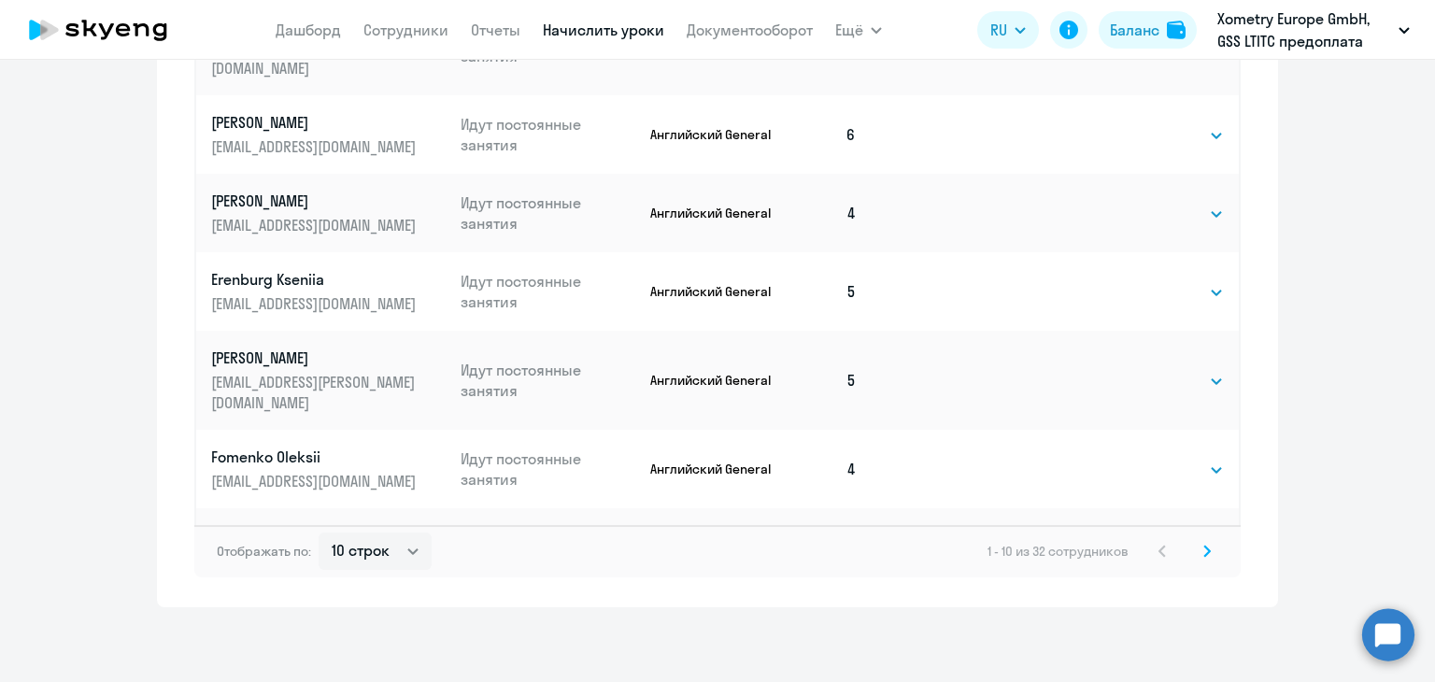
click at [1204, 548] on icon at bounding box center [1207, 551] width 6 height 10
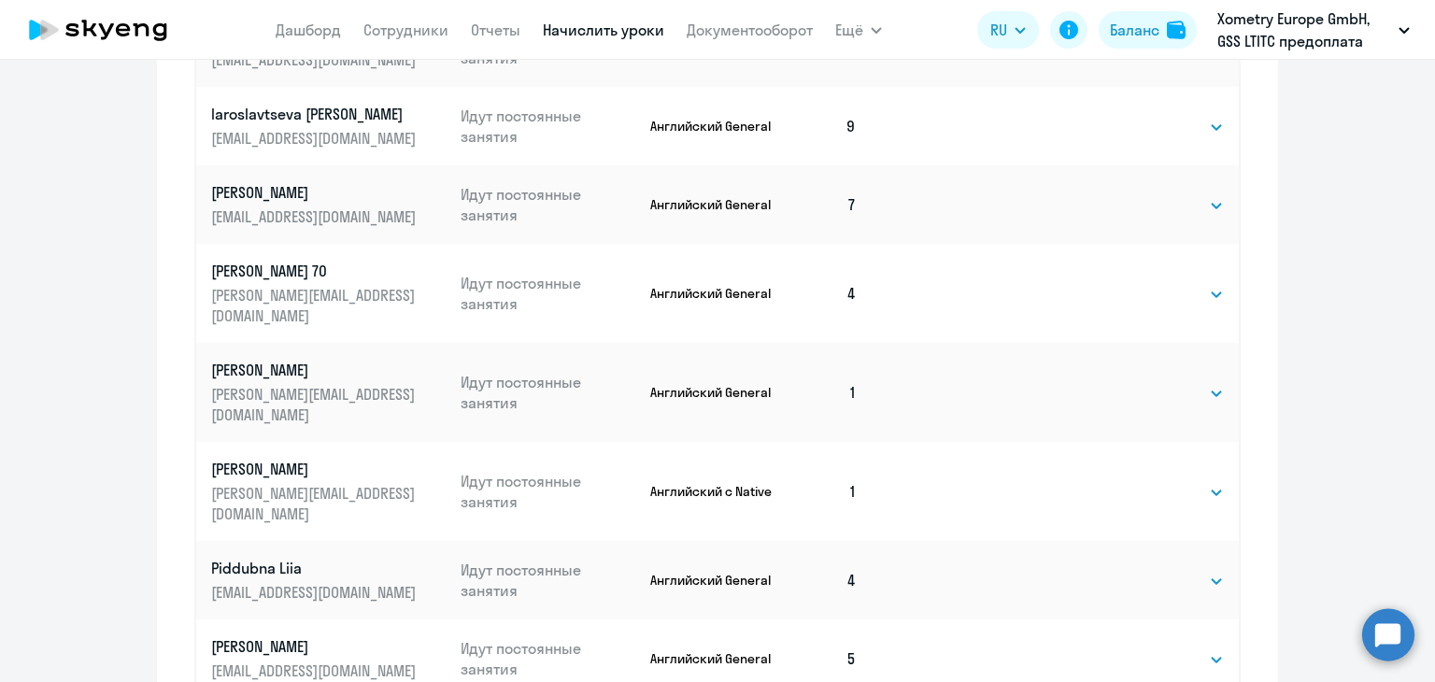
scroll to position [1015, 0]
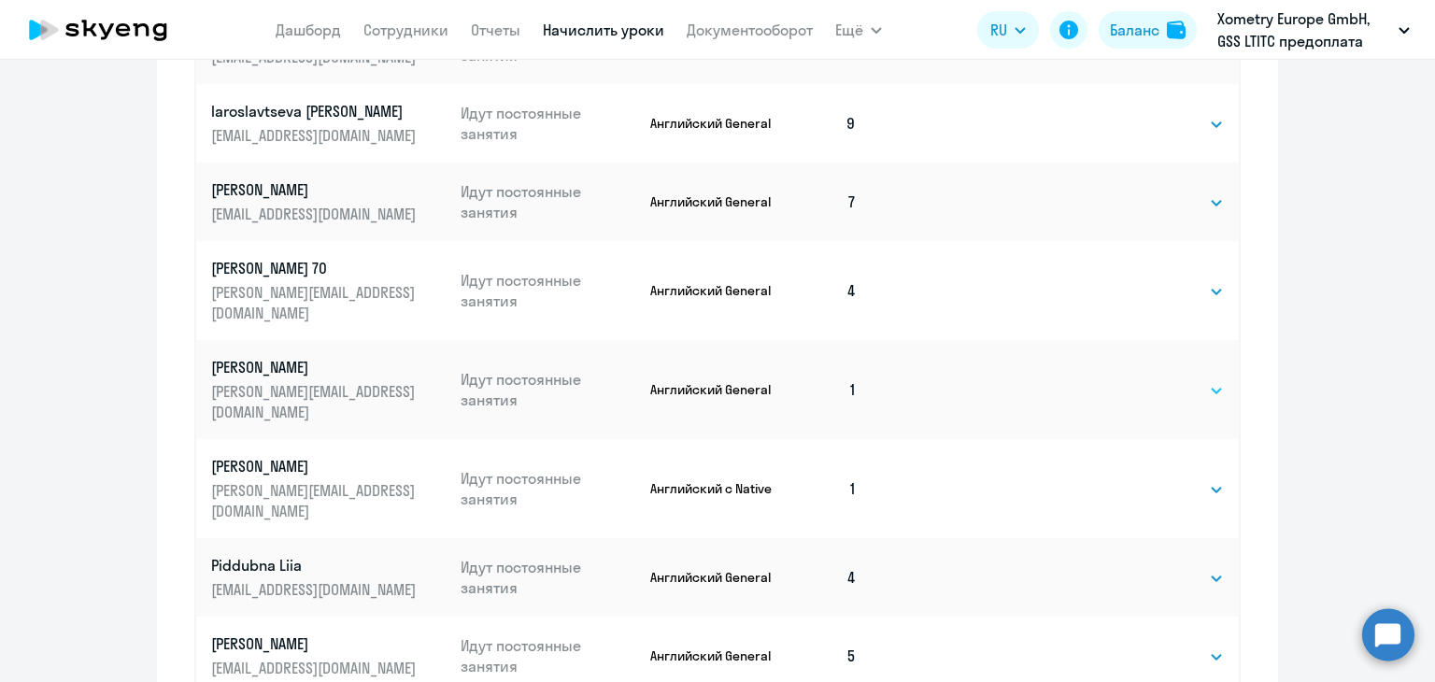
click at [1176, 379] on select "Выбрать 4 8 16 32 64" at bounding box center [1185, 390] width 77 height 22
select select "8"
click at [1147, 379] on select "Выбрать 4 8 16 32 64" at bounding box center [1185, 390] width 77 height 22
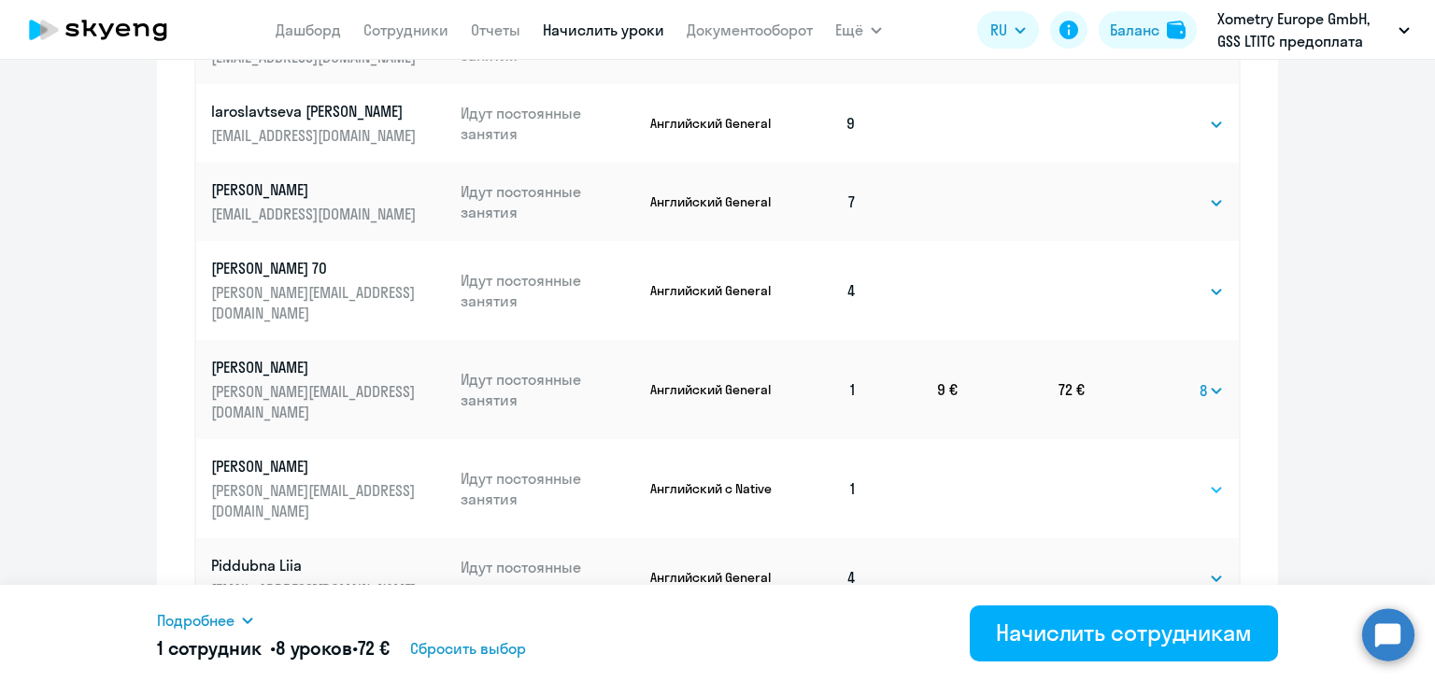
click at [1152, 478] on select "Выбрать 4 8 16 32 64" at bounding box center [1185, 489] width 77 height 22
select select "8"
click at [1147, 478] on select "Выбрать 4 8 16 32 64" at bounding box center [1185, 489] width 77 height 22
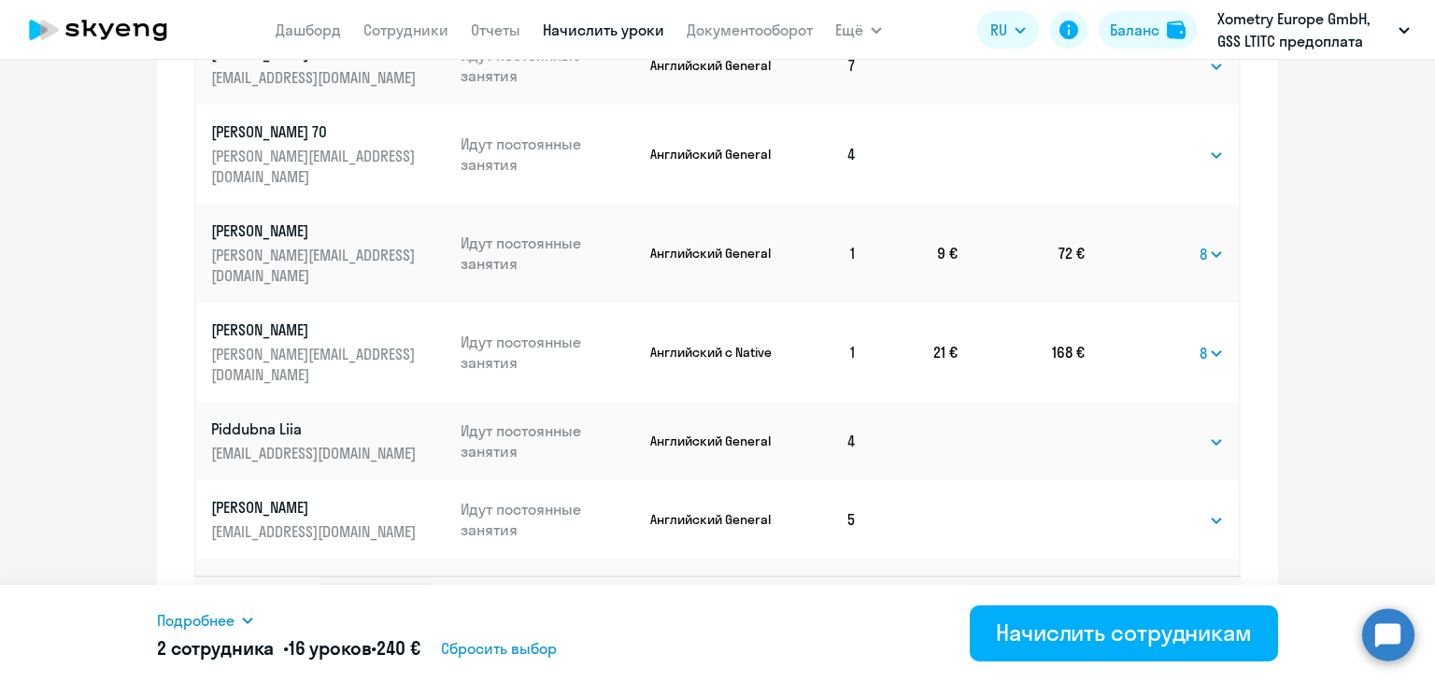
scroll to position [1168, 0]
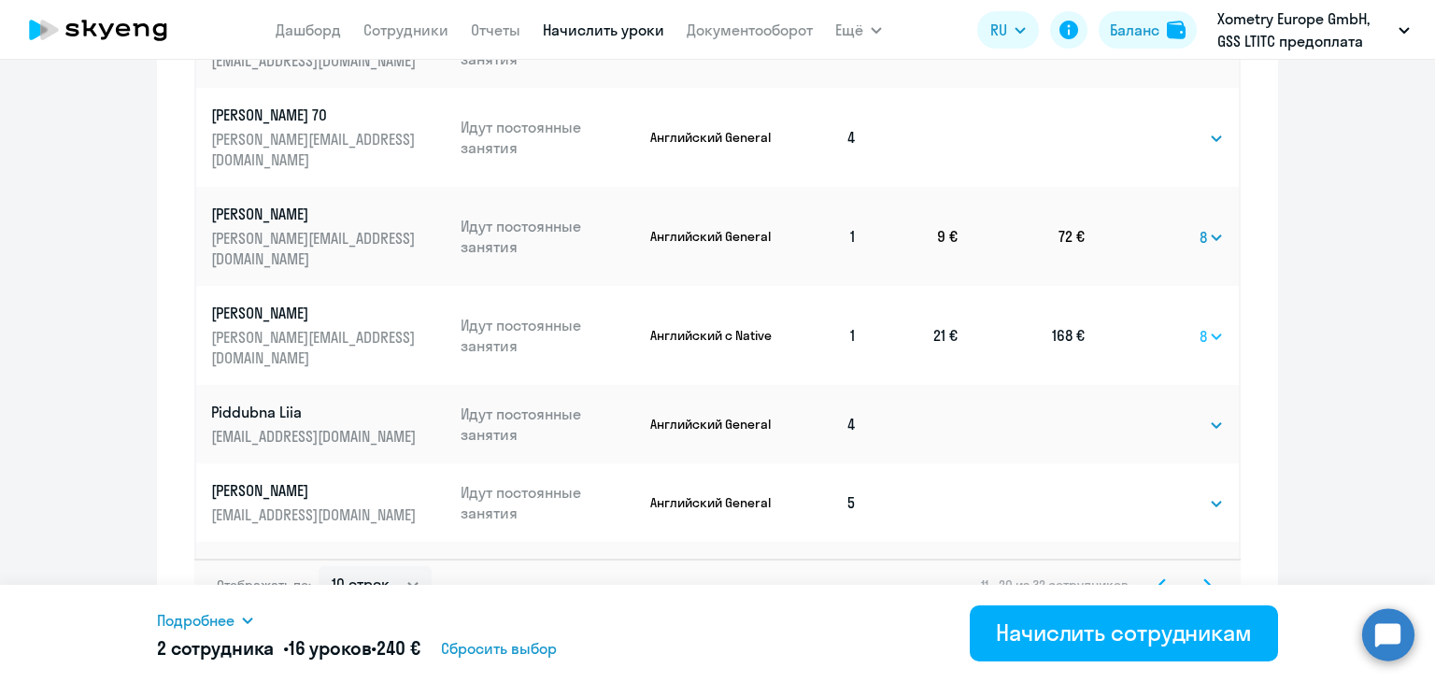
click at [1207, 325] on select "Выбрать 4 8 16 32 64" at bounding box center [1212, 336] width 24 height 22
select select
click at [1200, 325] on select "Выбрать 4 8 16 32 64" at bounding box center [1212, 336] width 24 height 22
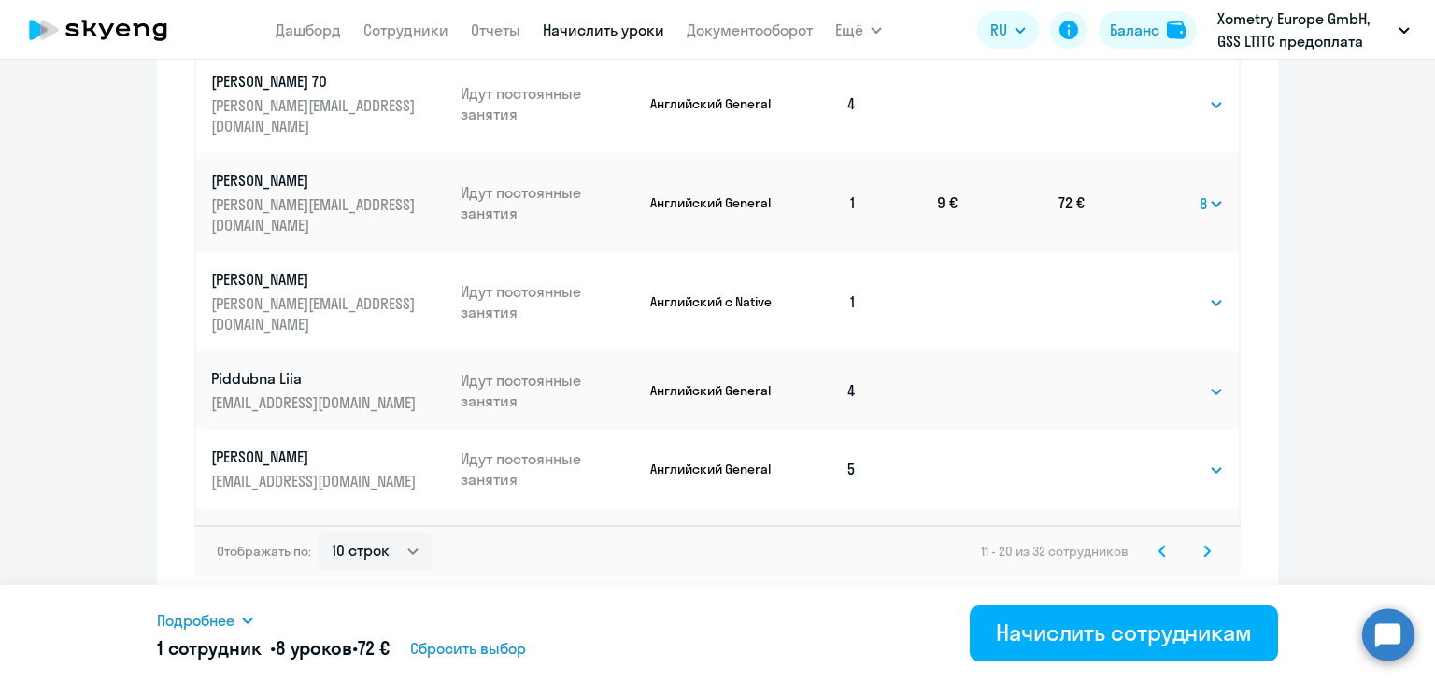
drag, startPoint x: 996, startPoint y: 406, endPoint x: 1196, endPoint y: 552, distance: 248.0
click at [1196, 552] on svg-icon at bounding box center [1207, 551] width 22 height 22
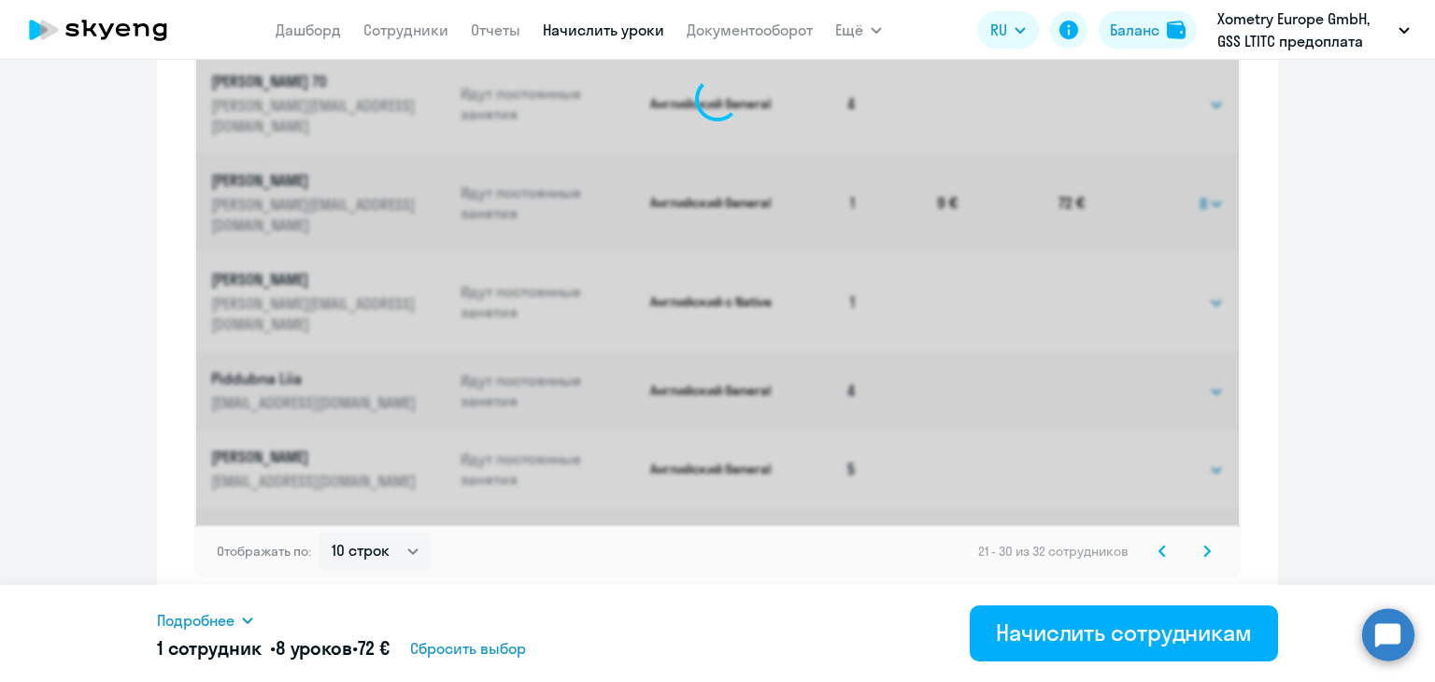
click at [1204, 552] on icon at bounding box center [1207, 551] width 7 height 13
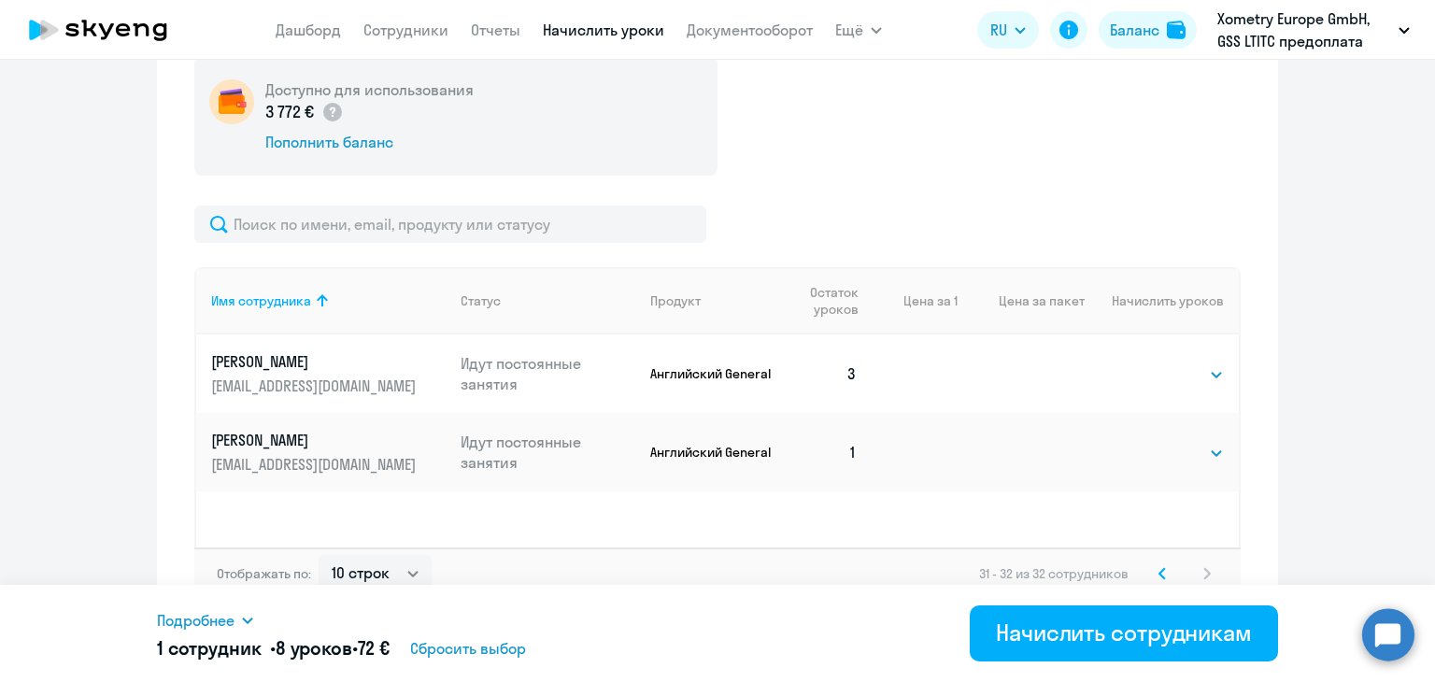
scroll to position [630, 0]
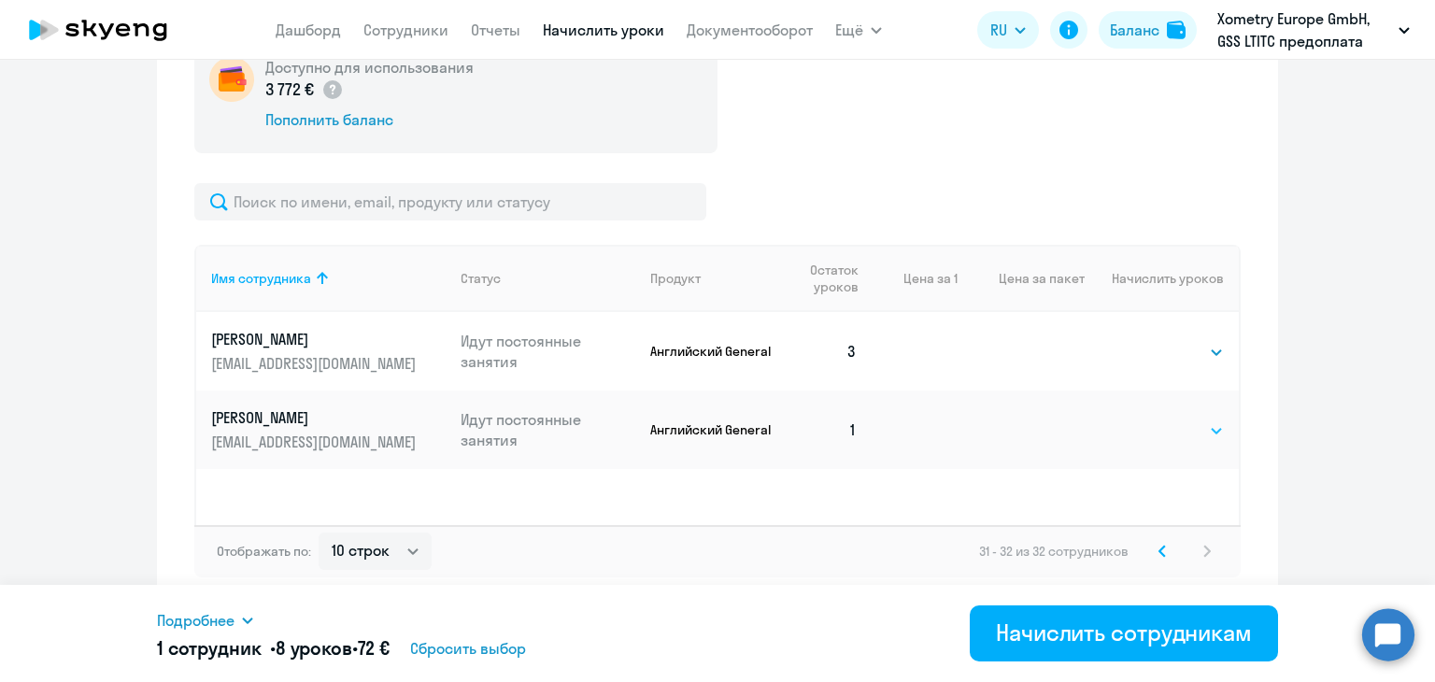
click at [1159, 425] on select "Выбрать 4 8 16 32 64" at bounding box center [1185, 431] width 77 height 22
select select "8"
click at [1147, 420] on select "Выбрать 4 8 16 32 64" at bounding box center [1185, 431] width 77 height 22
click at [1156, 558] on svg-icon at bounding box center [1162, 551] width 22 height 22
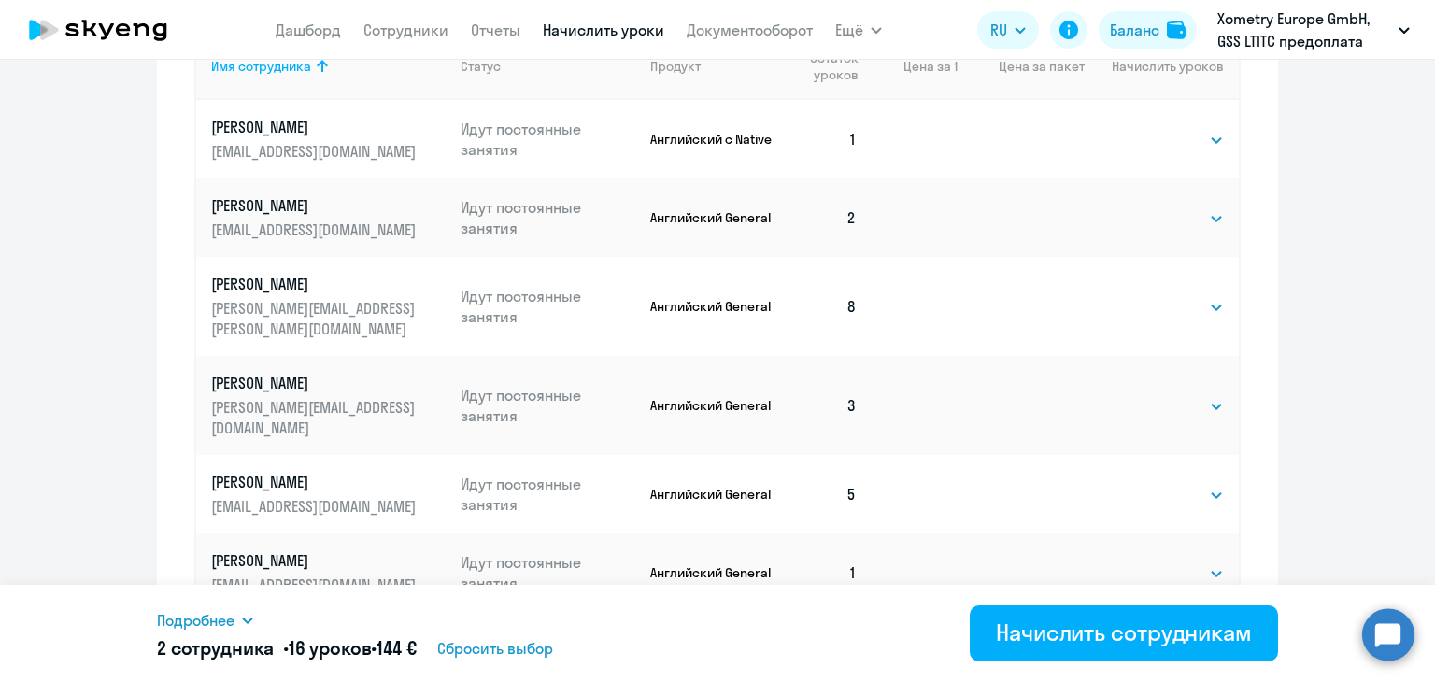
scroll to position [910, 0]
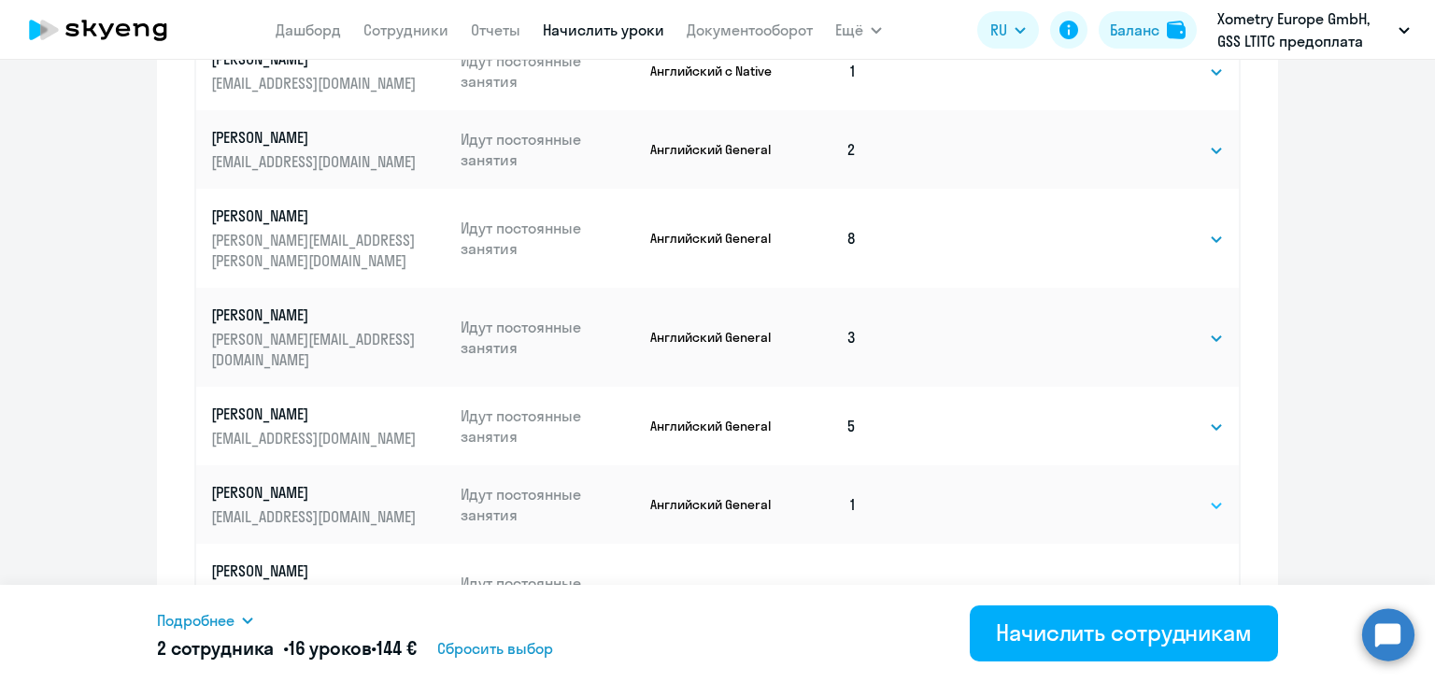
click at [1166, 494] on select "Выбрать 4 8 16 32 64" at bounding box center [1185, 505] width 77 height 22
select select "8"
click at [1147, 494] on select "Выбрать 4 8 16 32 64" at bounding box center [1185, 505] width 77 height 22
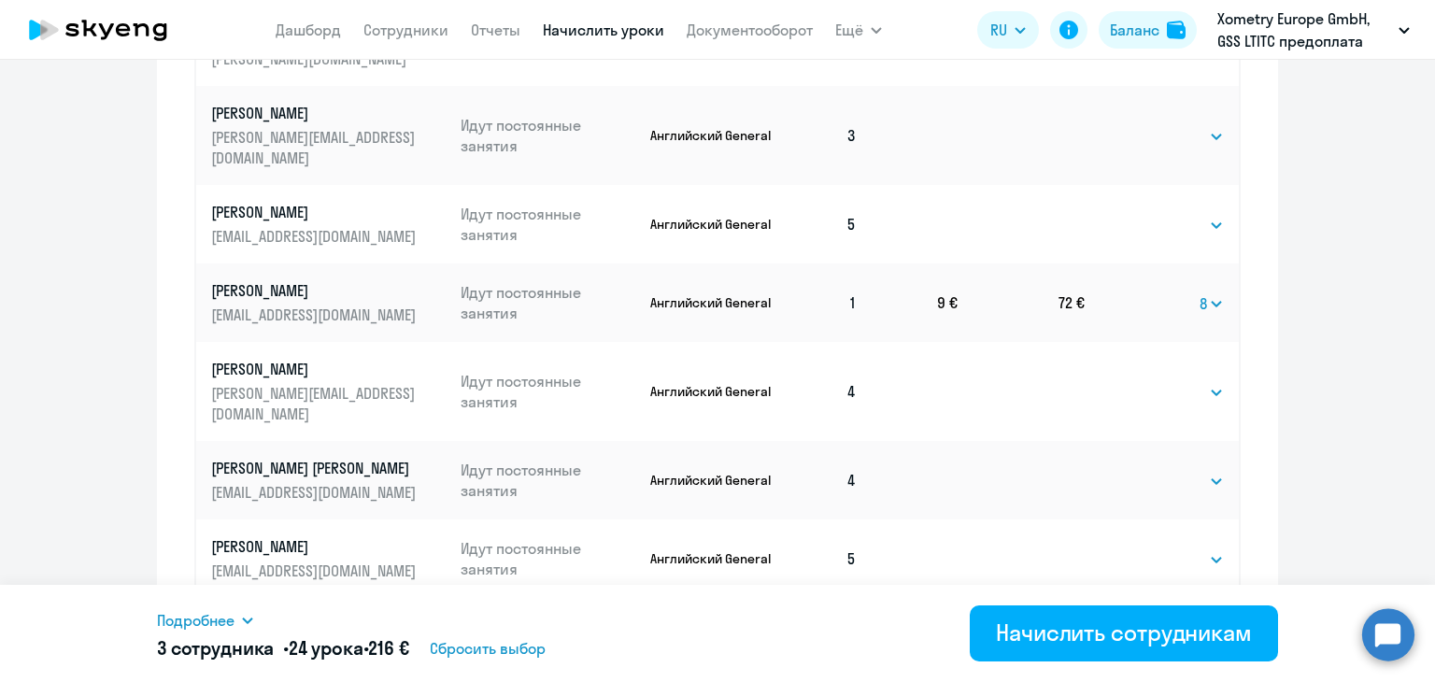
scroll to position [1202, 0]
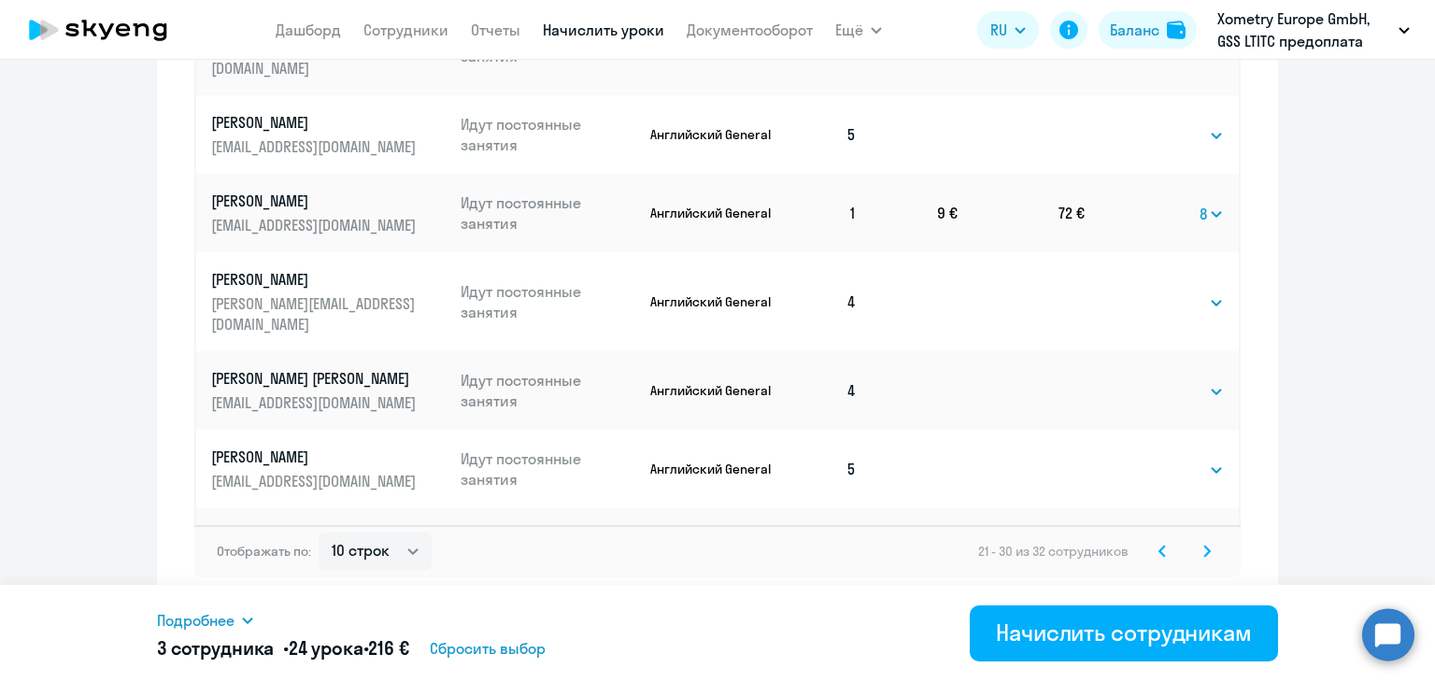
click at [1160, 554] on svg-icon at bounding box center [1162, 551] width 22 height 22
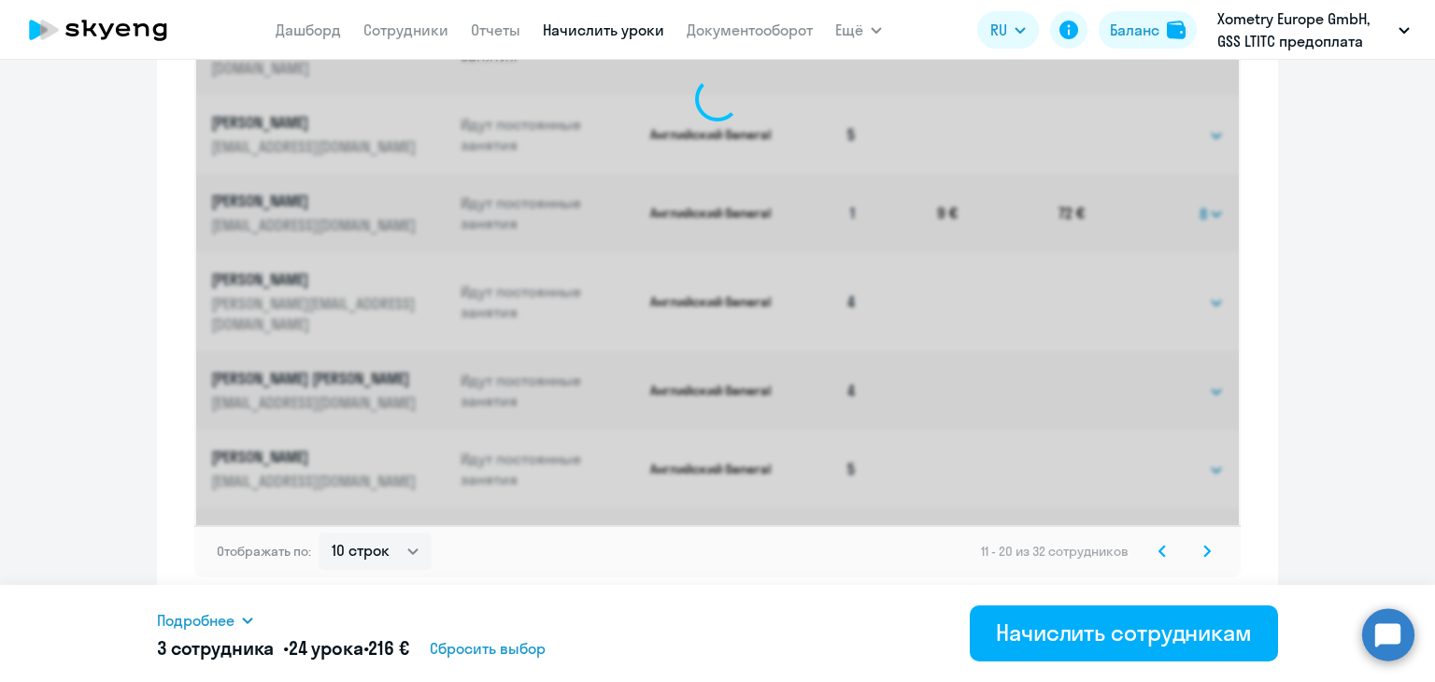
select select "8"
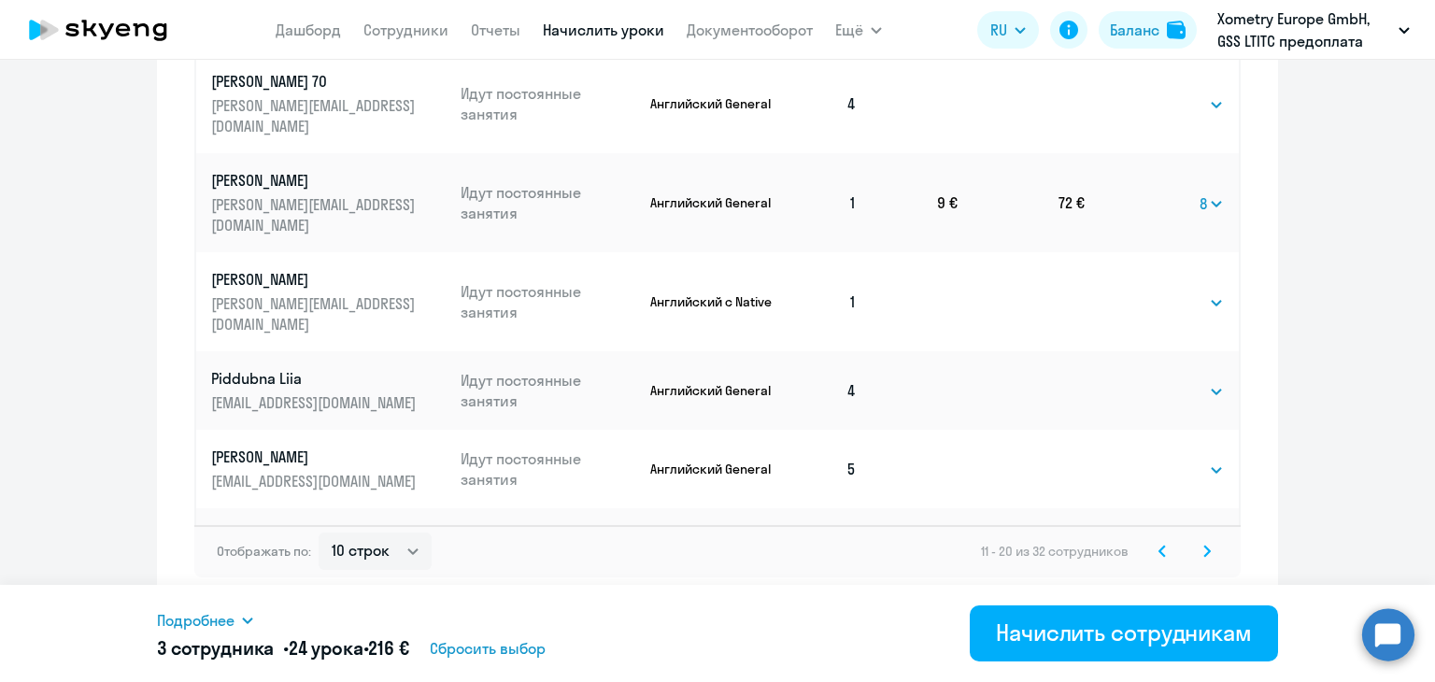
click at [1159, 556] on icon at bounding box center [1162, 551] width 7 height 13
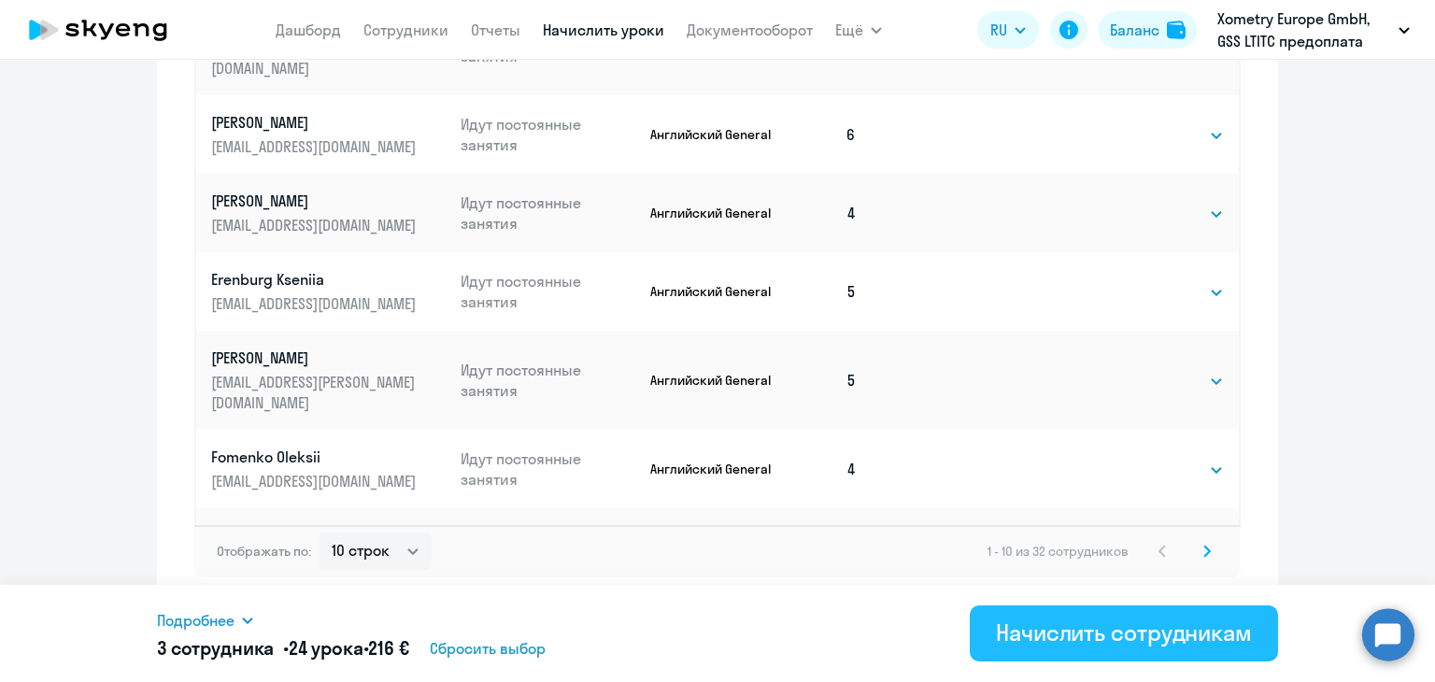
click at [1125, 652] on button "Начислить сотрудникам" at bounding box center [1124, 634] width 308 height 56
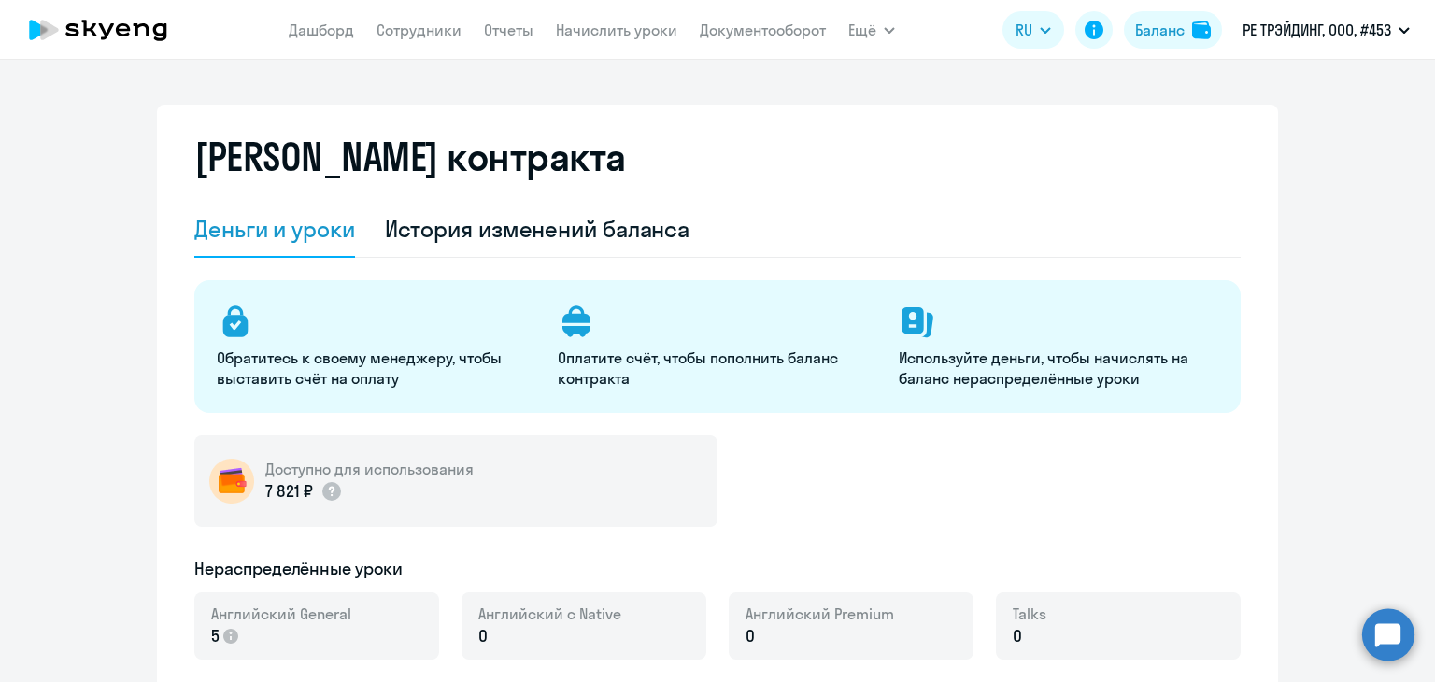
select select "english_adult_not_native_speaker"
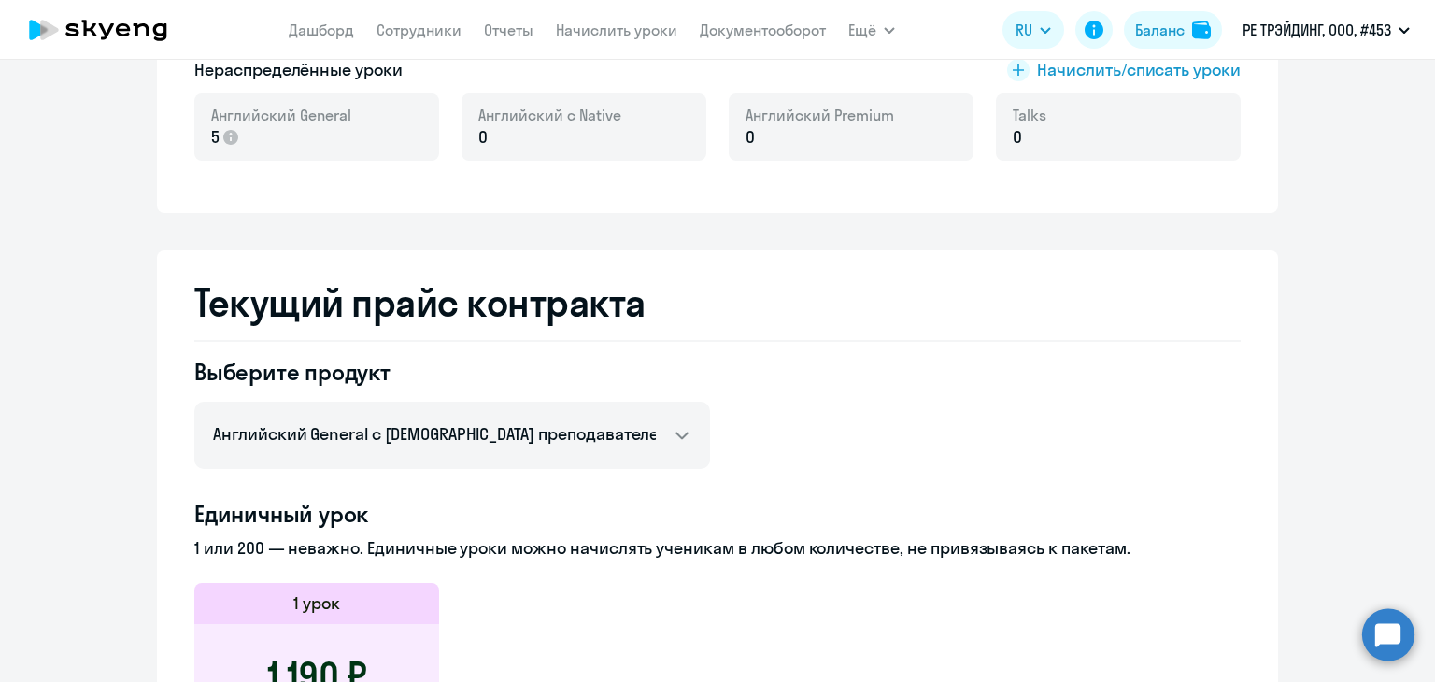
scroll to position [529, 0]
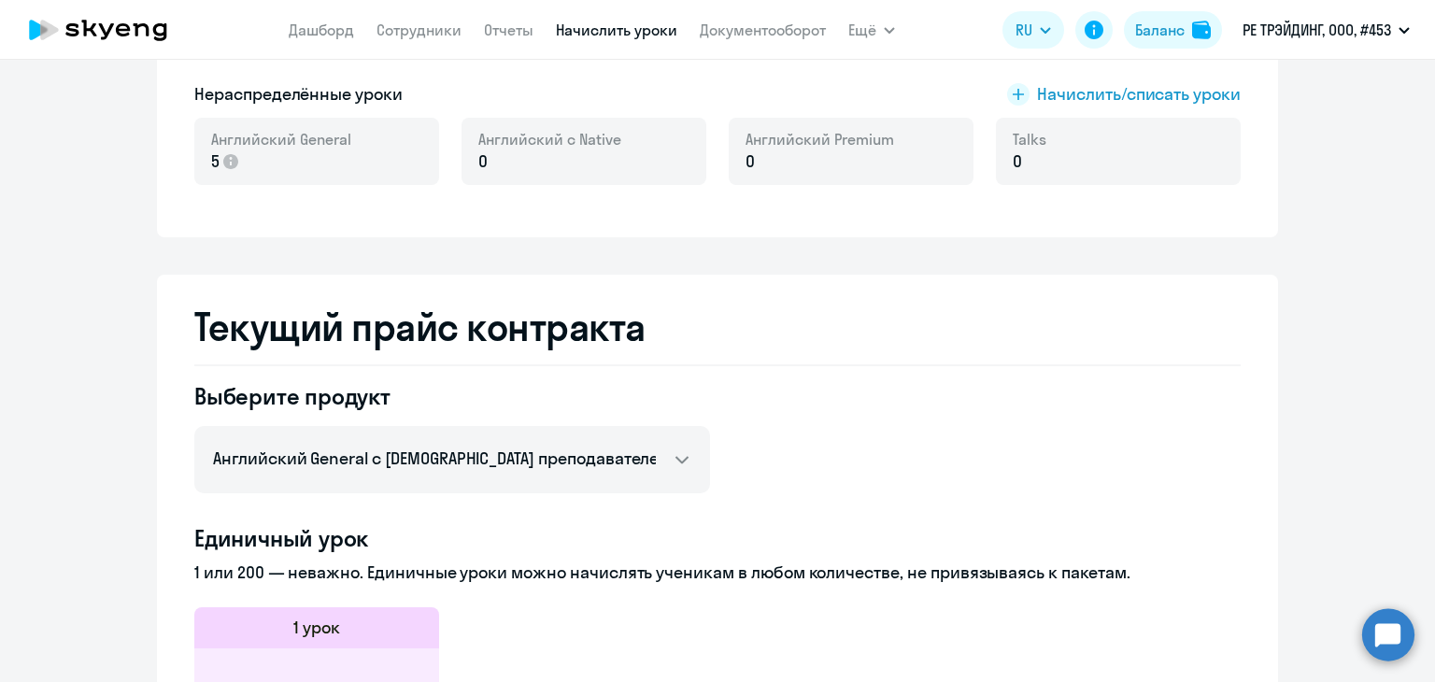
click at [663, 33] on link "Начислить уроки" at bounding box center [616, 30] width 121 height 19
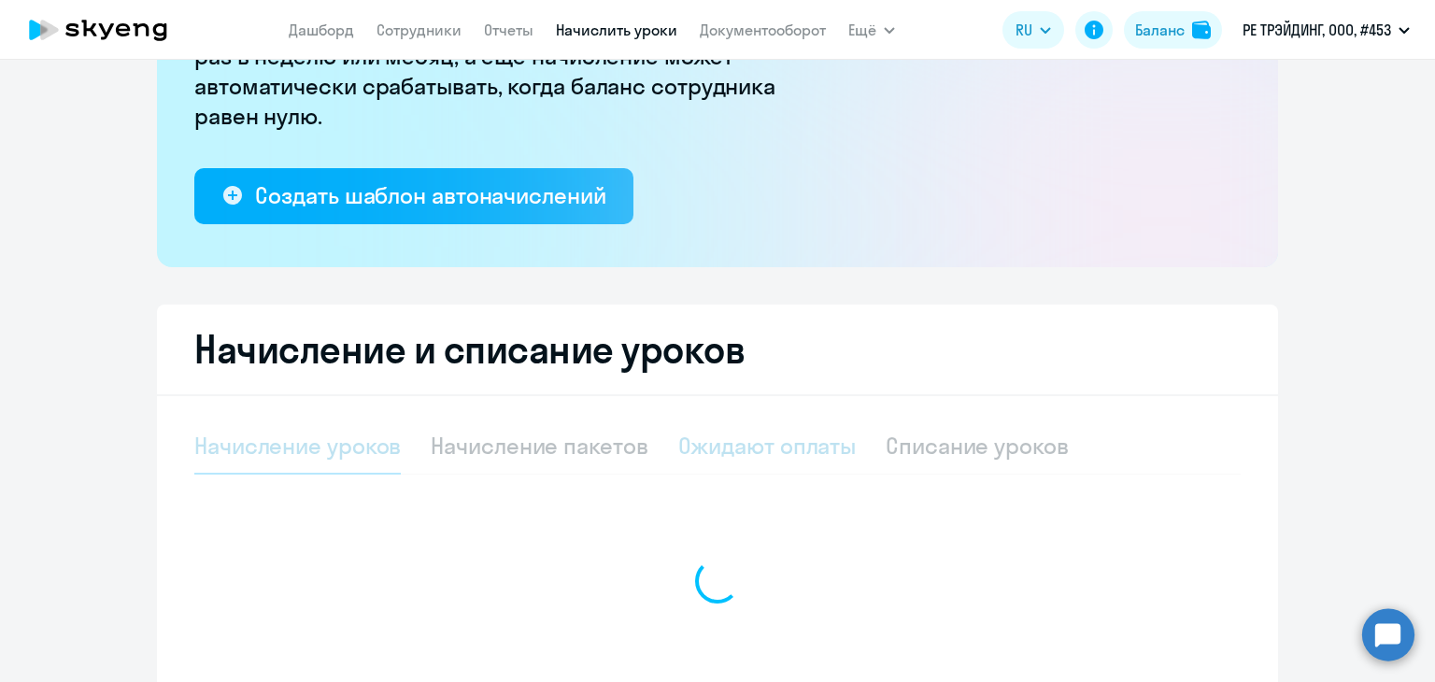
select select "10"
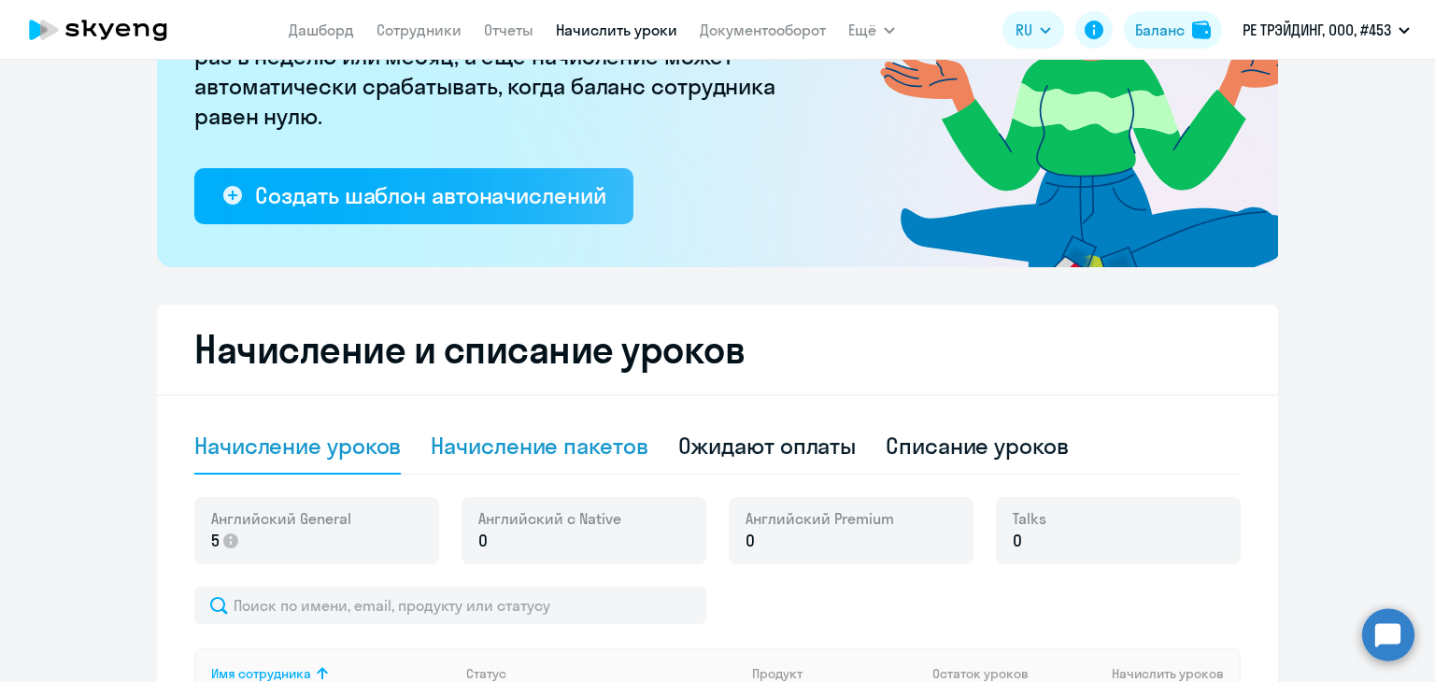
click at [628, 442] on div "Начисление пакетов" at bounding box center [539, 446] width 217 height 30
select select "10"
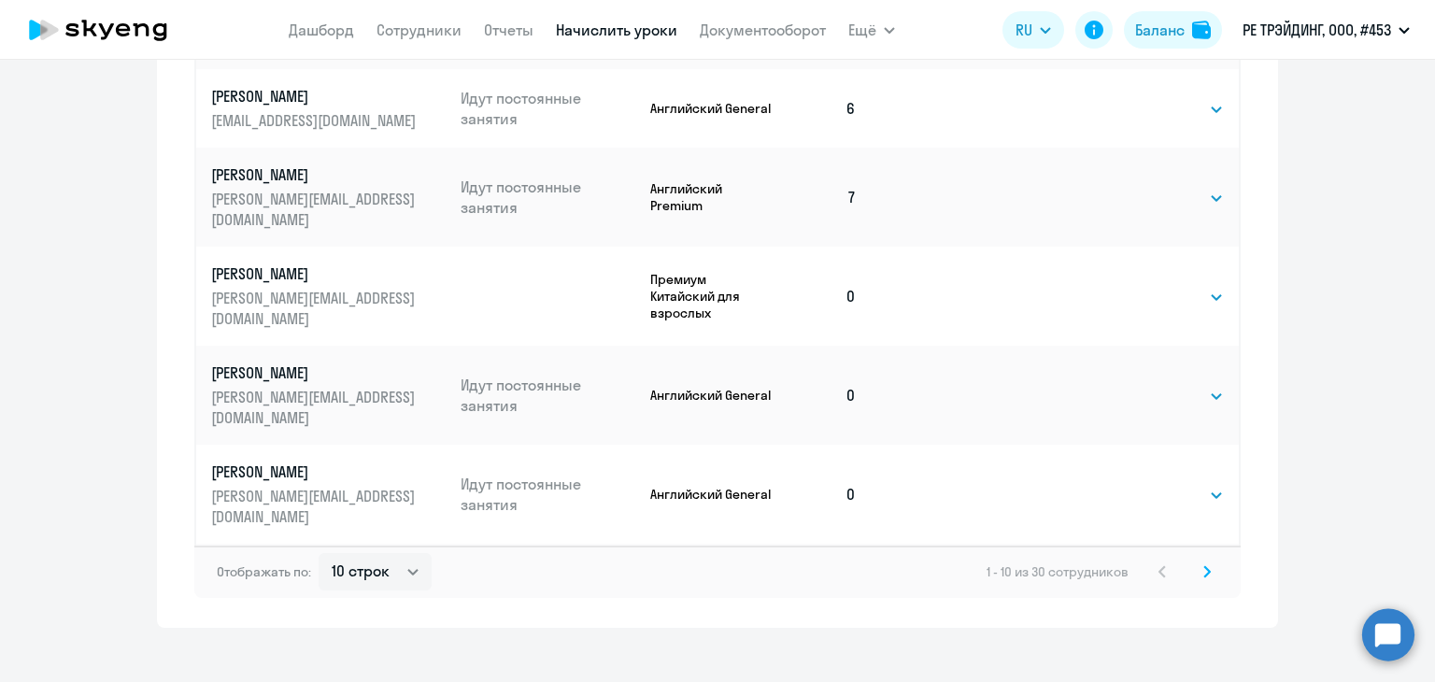
scroll to position [1271, 0]
click at [423, 26] on link "Сотрудники" at bounding box center [419, 30] width 85 height 19
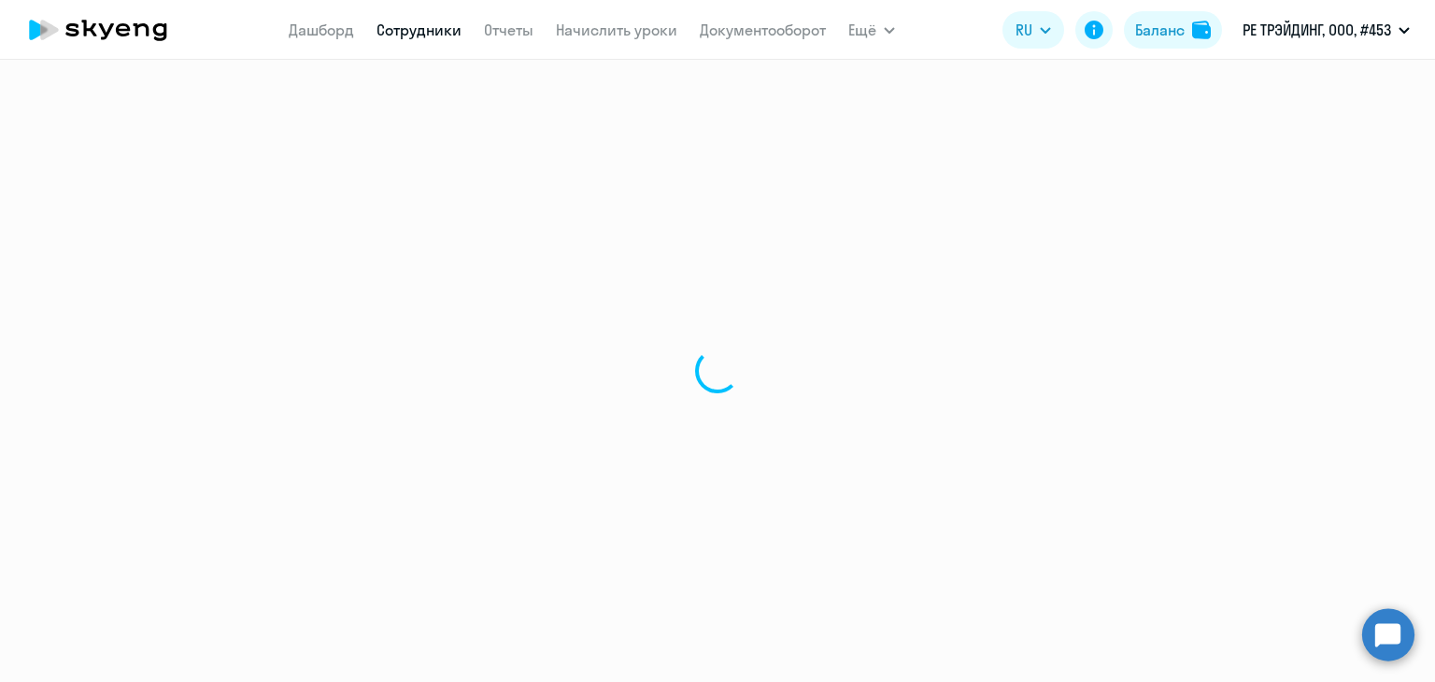
select select "30"
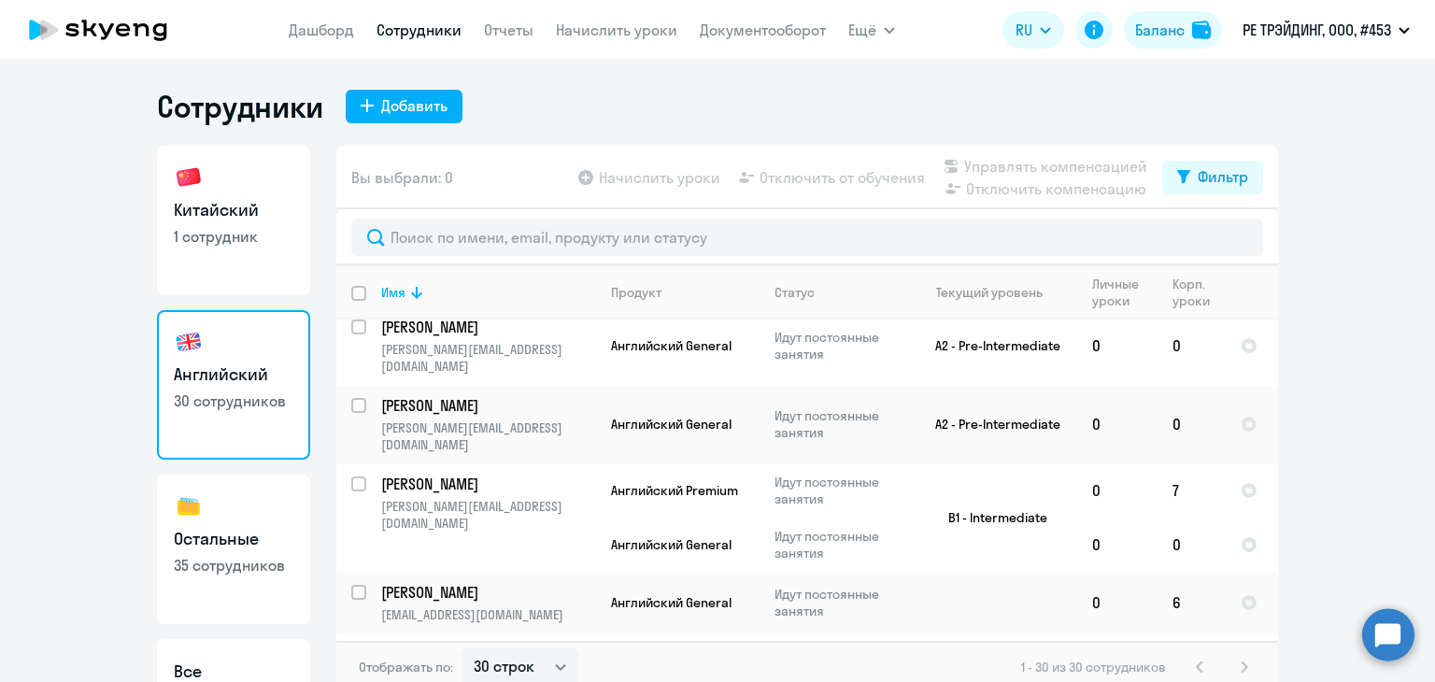
scroll to position [11, 0]
